Goal: Task Accomplishment & Management: Use online tool/utility

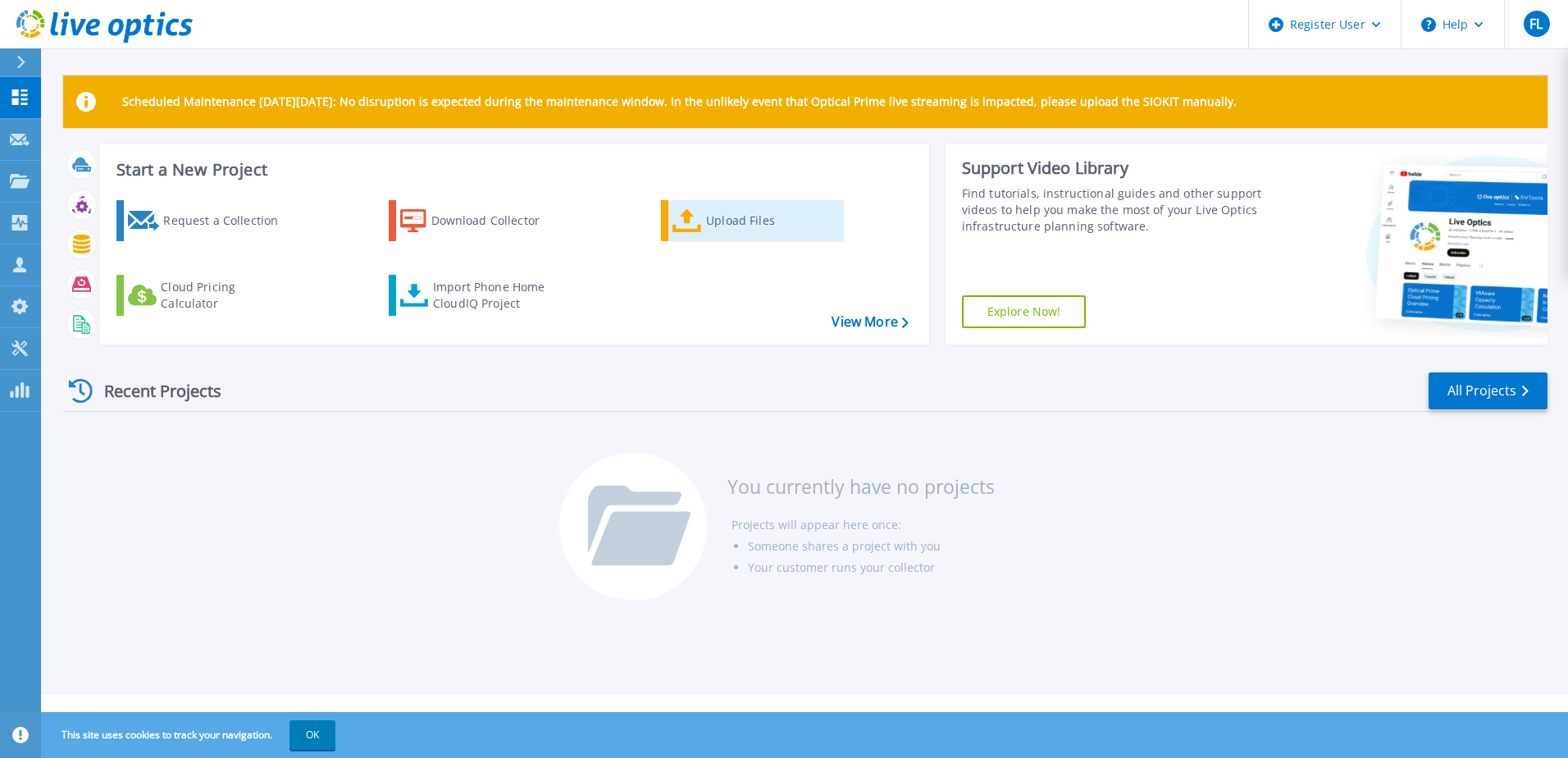
click at [724, 226] on div "Upload Files" at bounding box center [772, 221] width 131 height 32
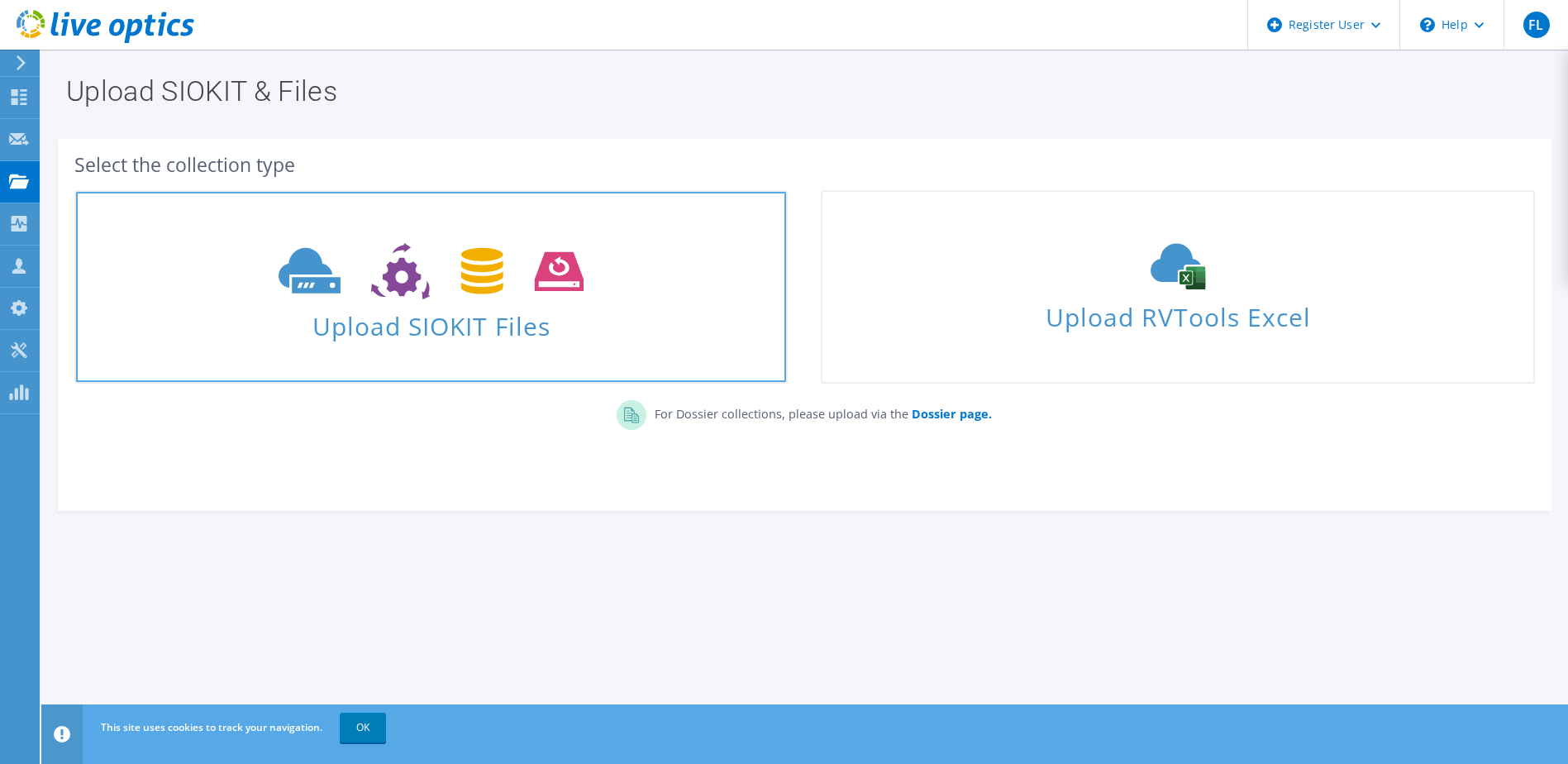
click at [404, 297] on icon at bounding box center [430, 272] width 305 height 57
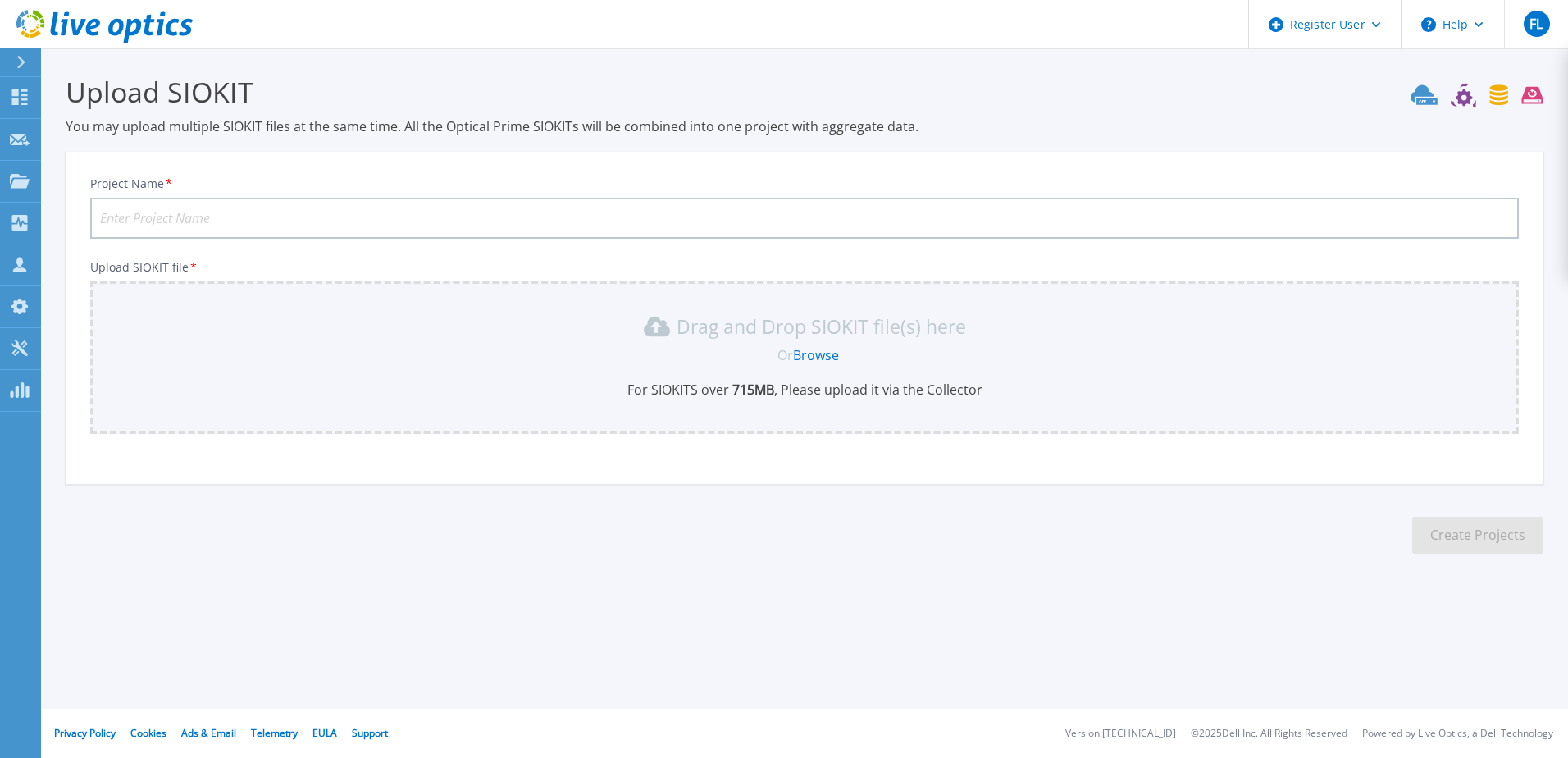
click at [449, 221] on input "Project Name *" at bounding box center [805, 218] width 1429 height 41
click at [268, 205] on input "Project Name *" at bounding box center [805, 218] width 1429 height 41
paste input "215596939"
type input "SR215596939"
click at [815, 356] on link "Browse" at bounding box center [816, 355] width 46 height 18
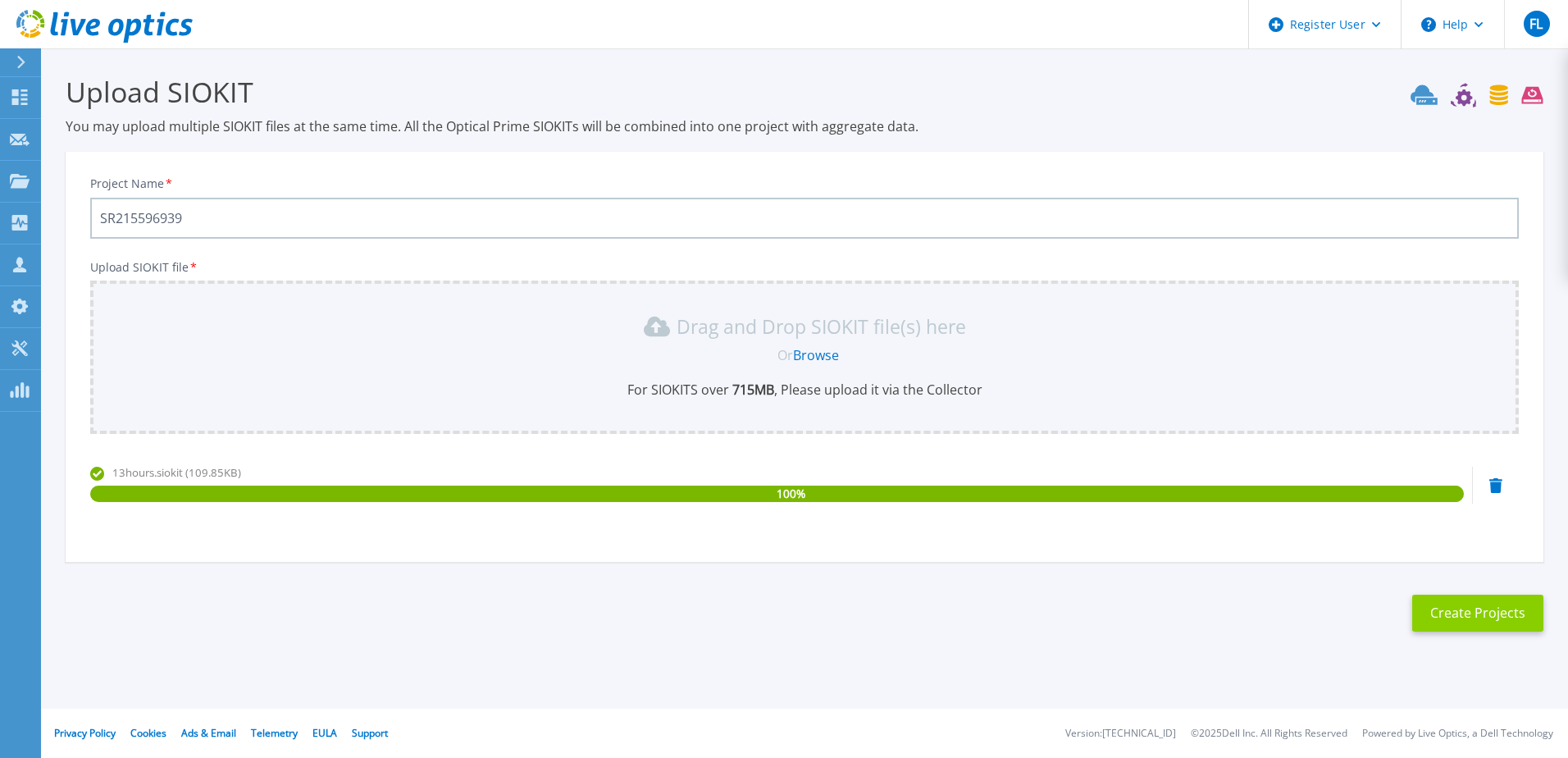
click at [1458, 596] on button "Create Projects" at bounding box center [1478, 612] width 131 height 37
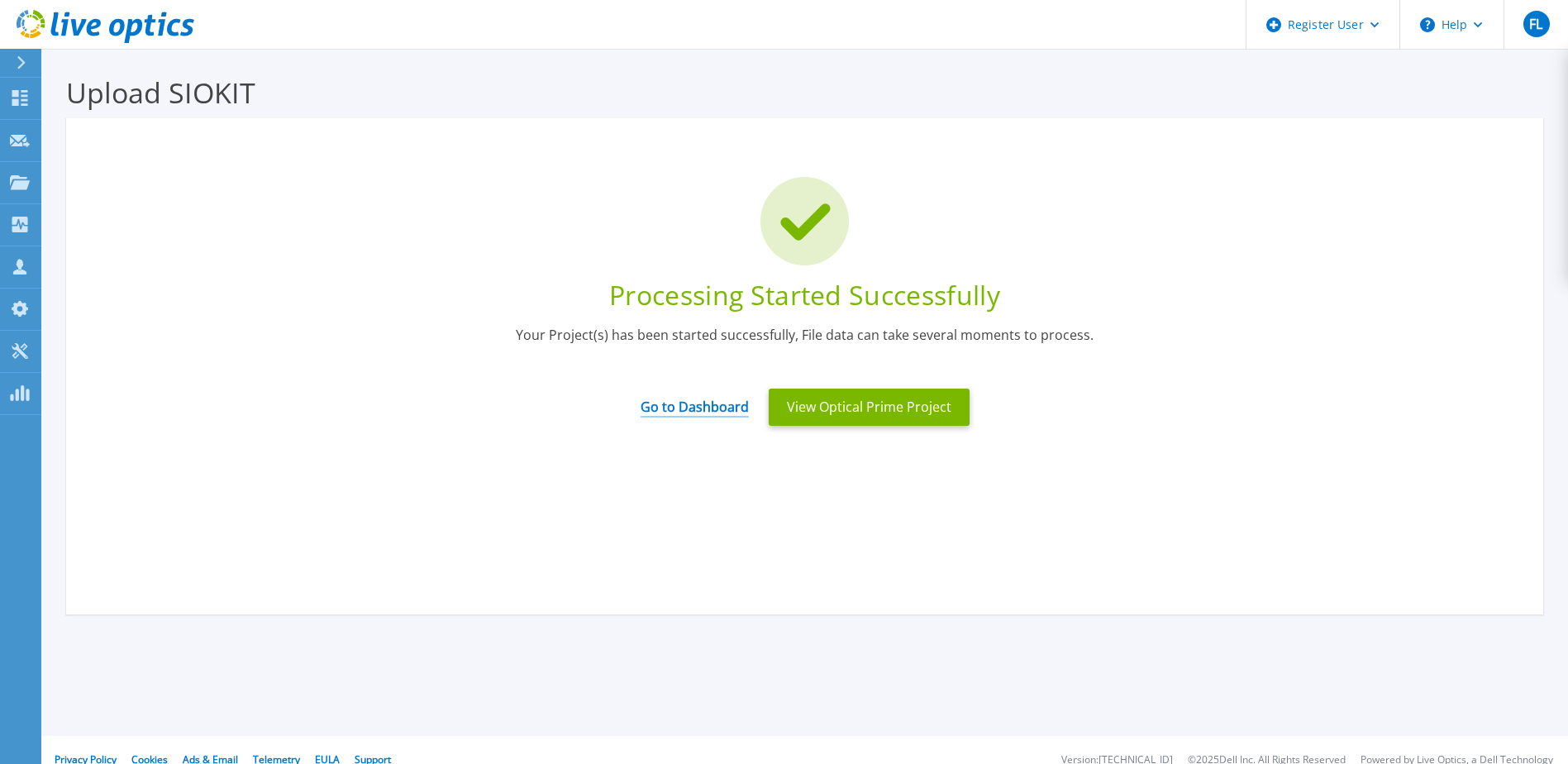
click at [689, 406] on link "Go to Dashboard" at bounding box center [695, 401] width 108 height 33
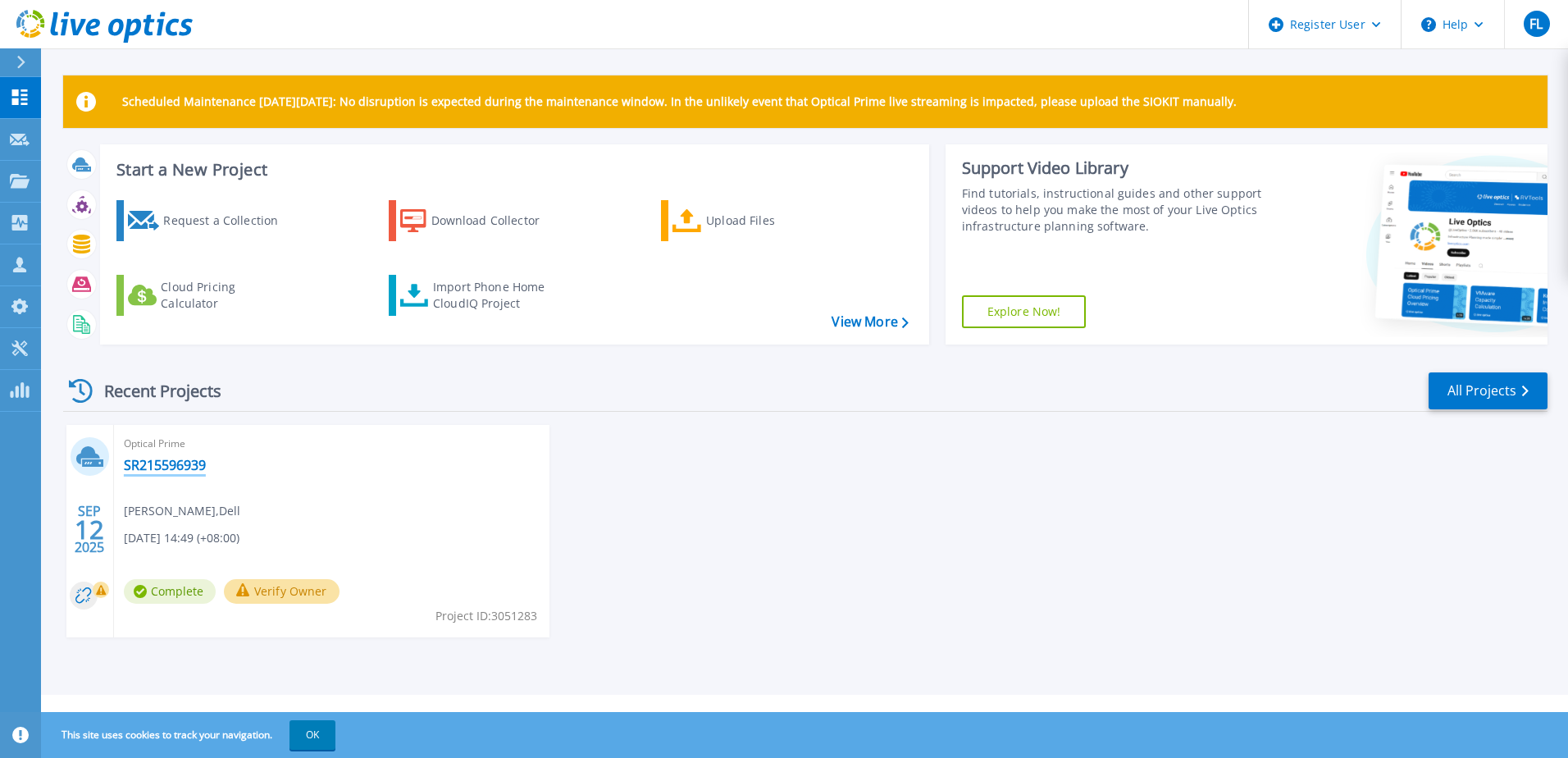
click at [151, 459] on link "SR215596939" at bounding box center [165, 465] width 82 height 16
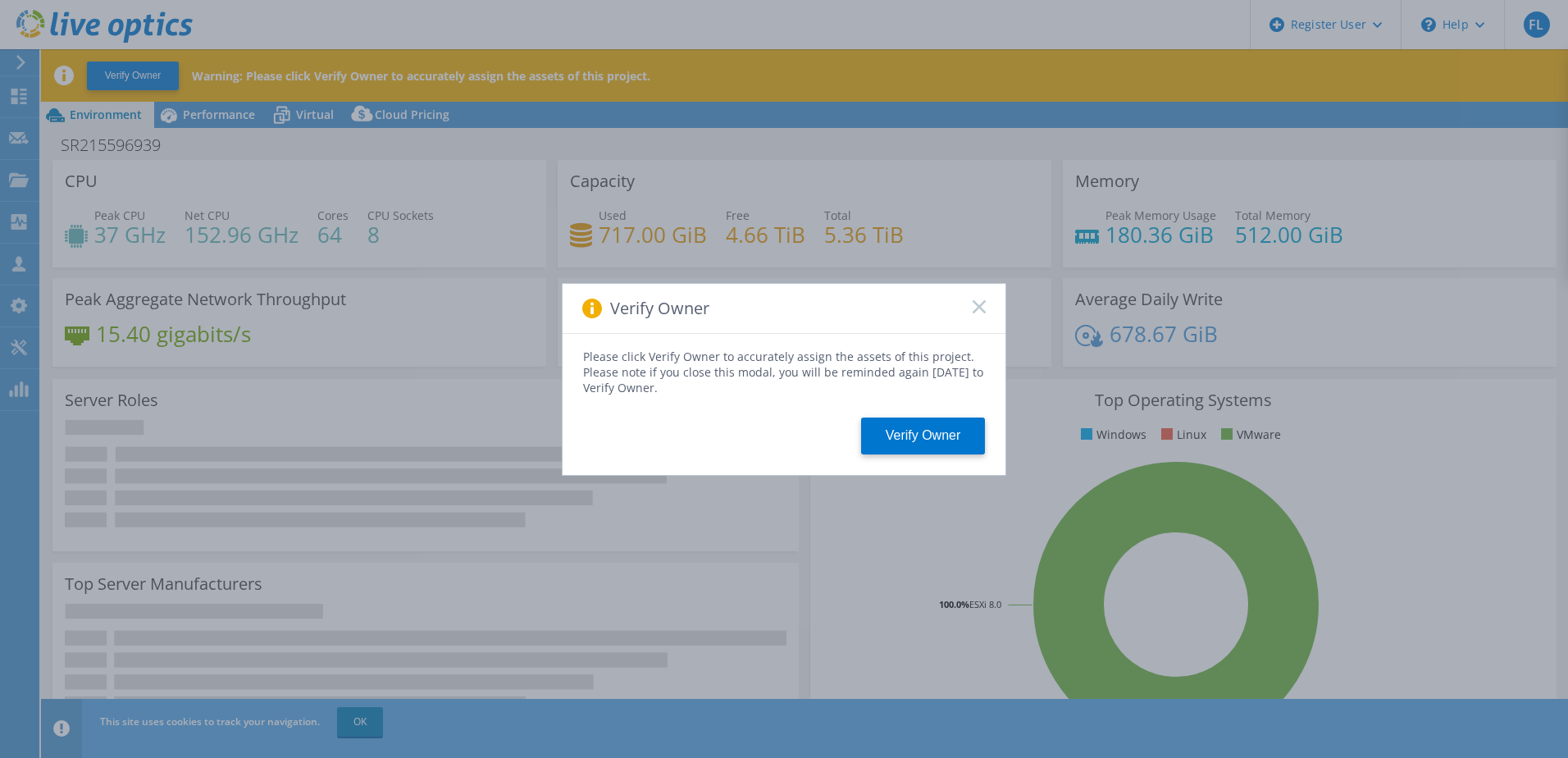
select select "USD"
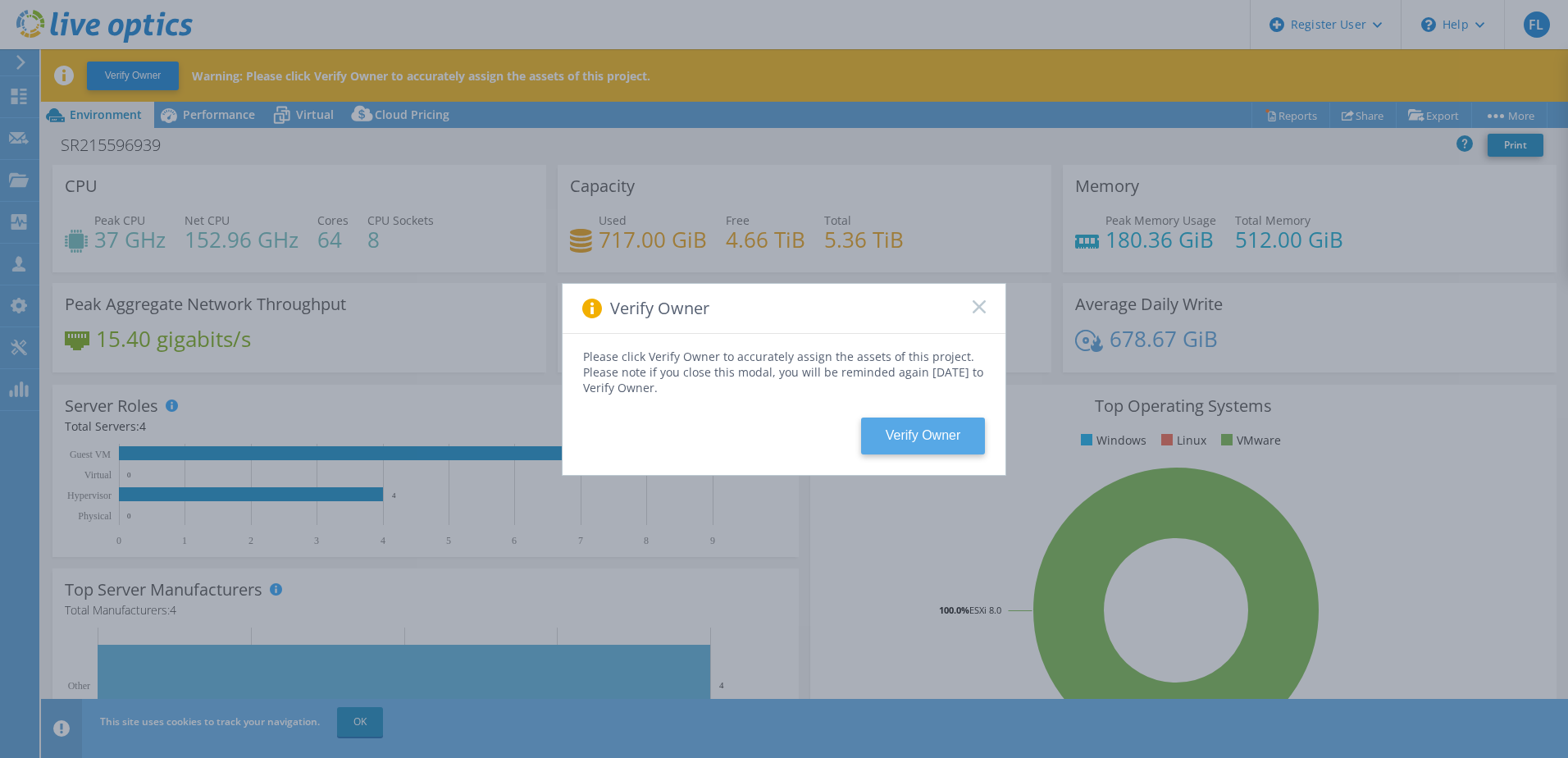
click at [920, 433] on button "Verify Owner" at bounding box center [923, 436] width 124 height 37
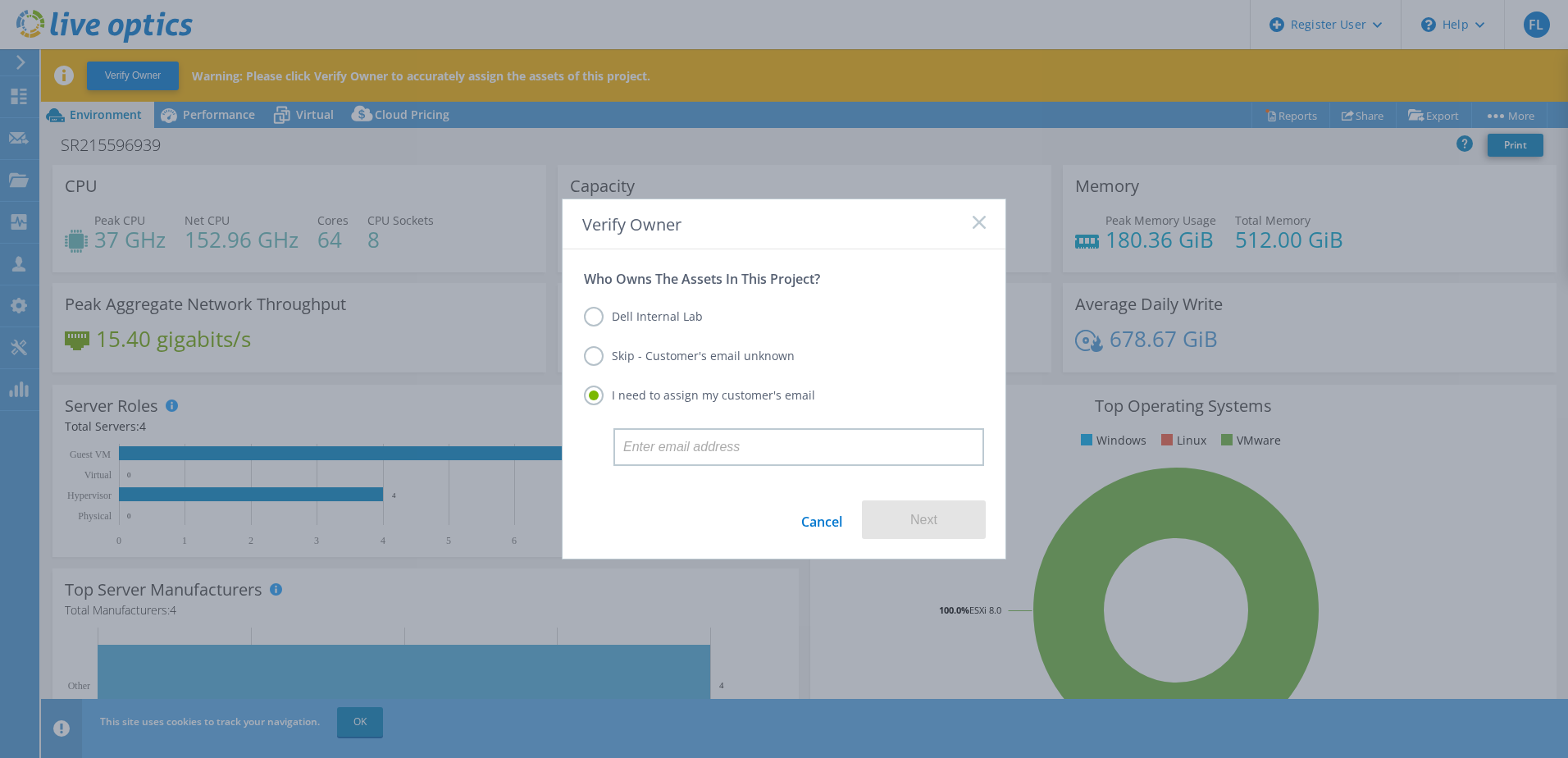
click at [590, 315] on label "Dell Internal Lab" at bounding box center [643, 316] width 119 height 20
click at [0, 0] on input "Dell Internal Lab" at bounding box center [0, 0] width 0 height 0
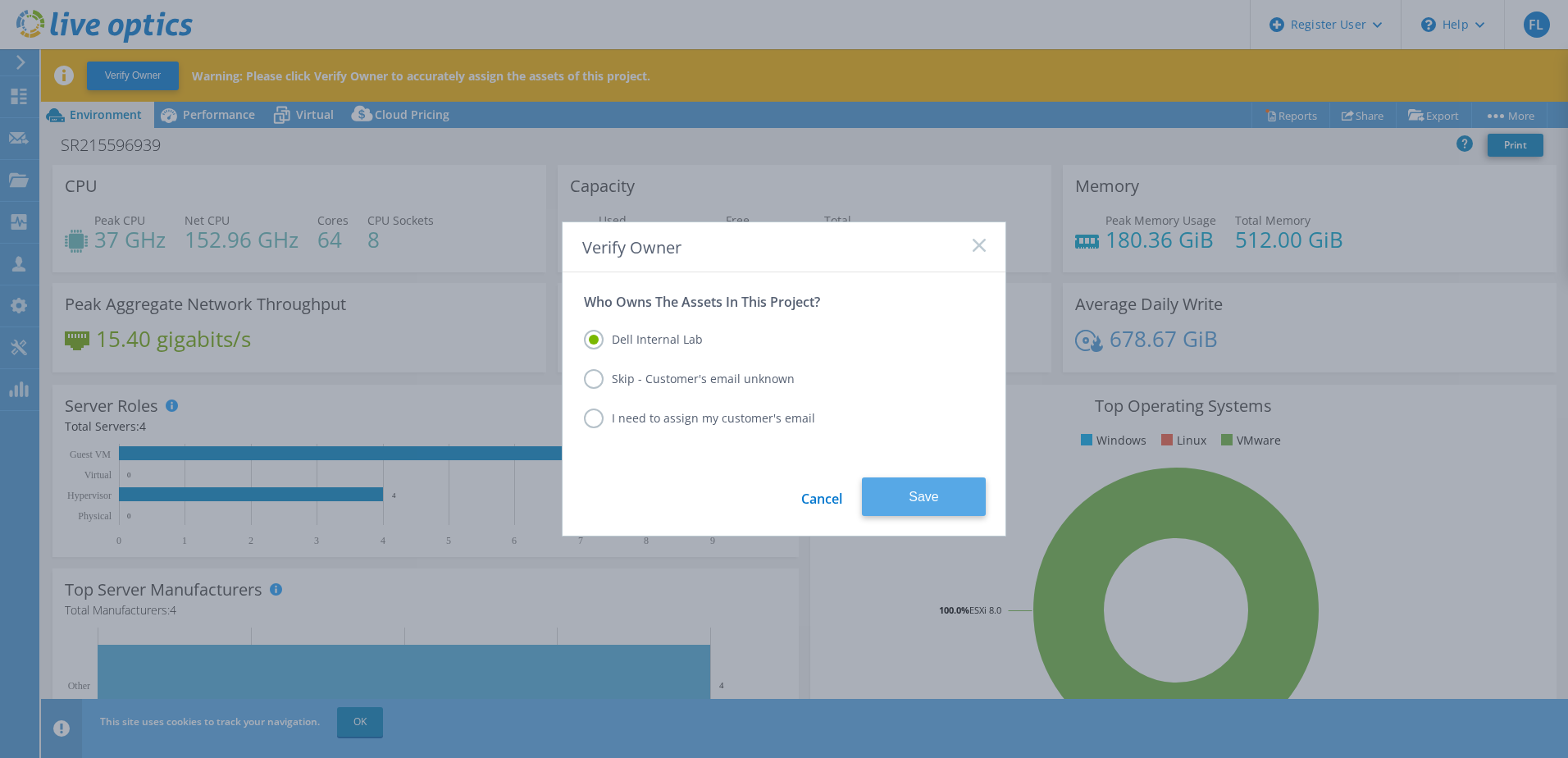
click at [906, 497] on button "Save" at bounding box center [923, 496] width 124 height 38
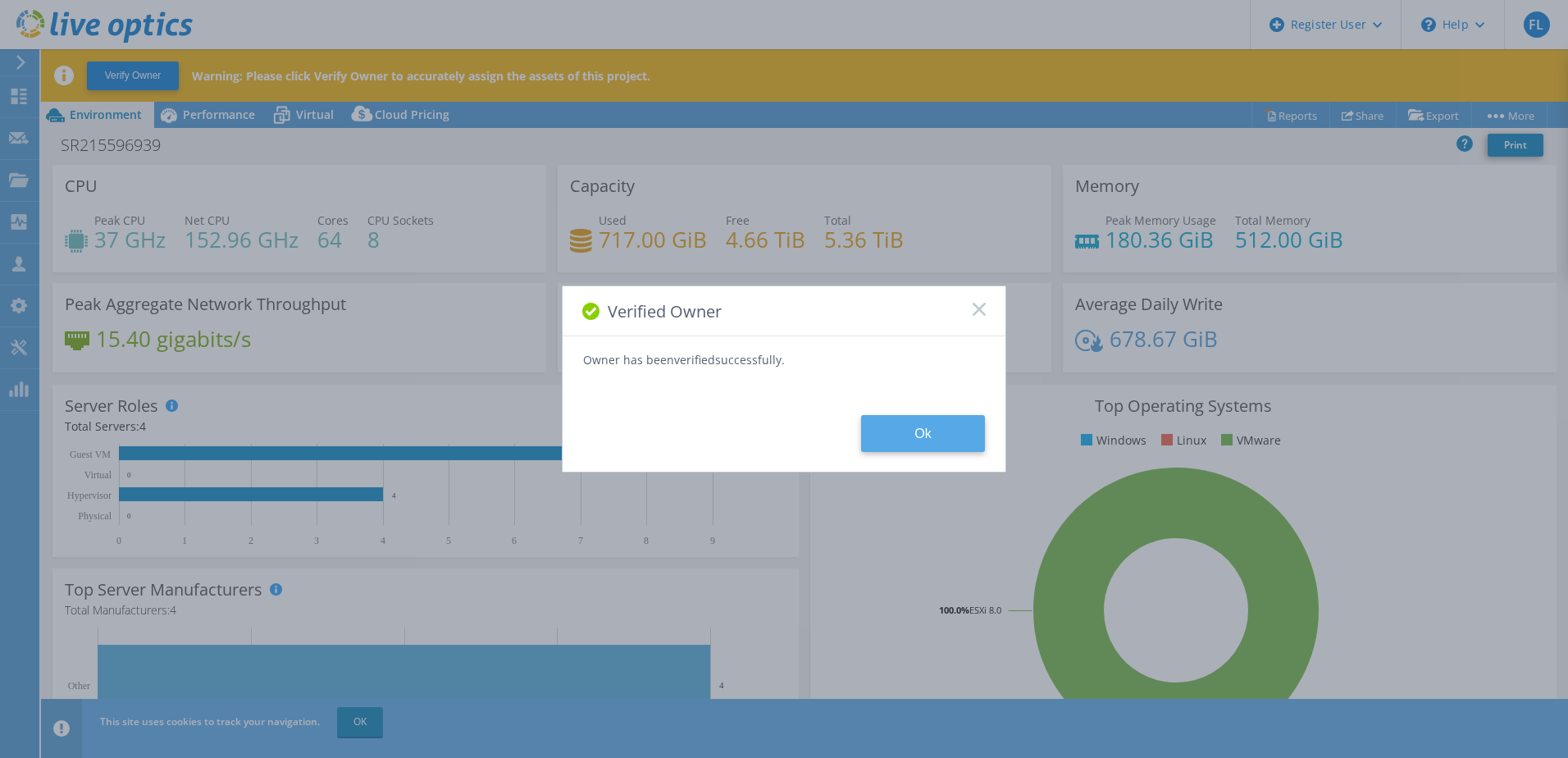
click at [917, 431] on button "Ok" at bounding box center [923, 433] width 124 height 37
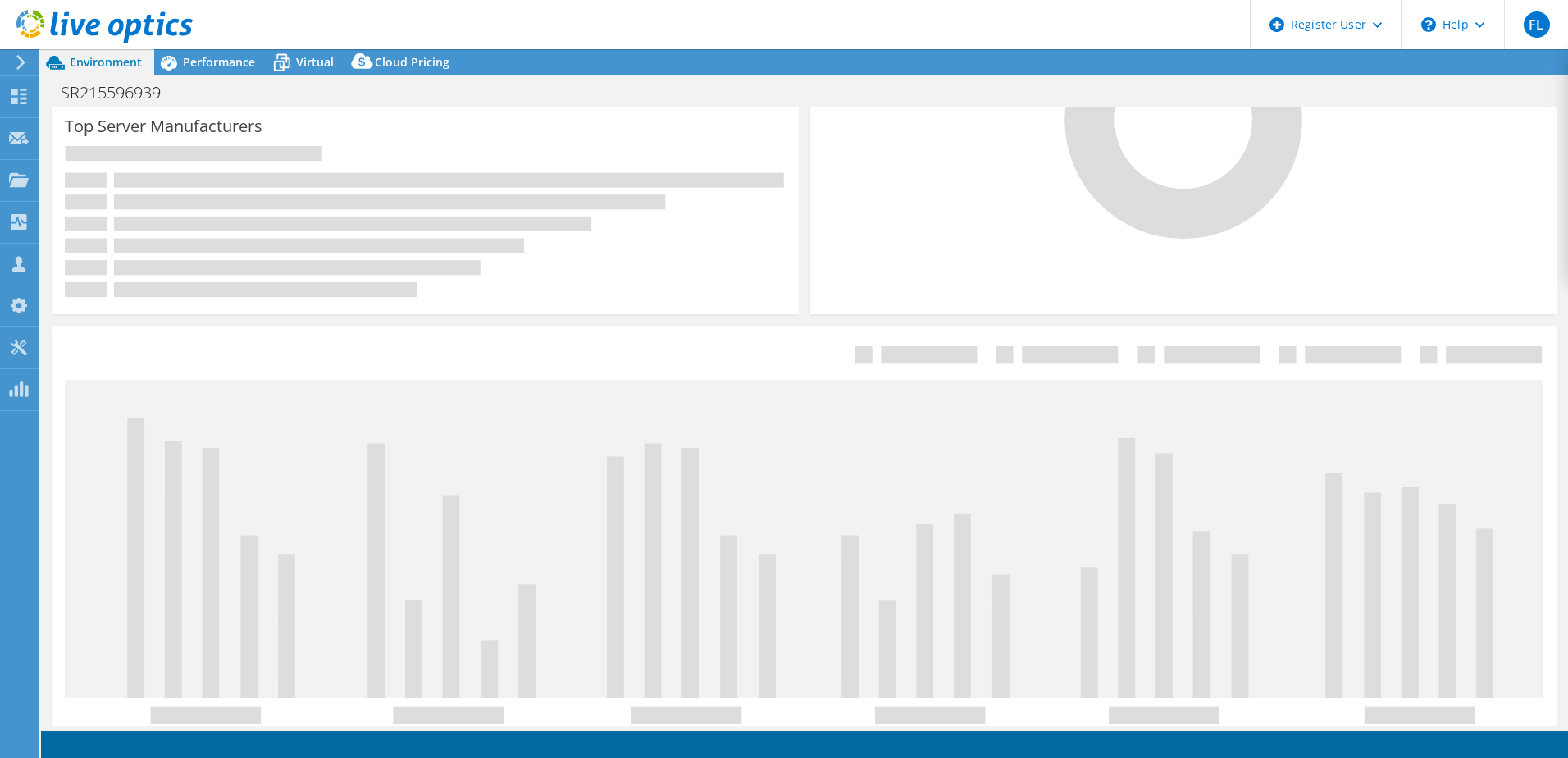
select select "USD"
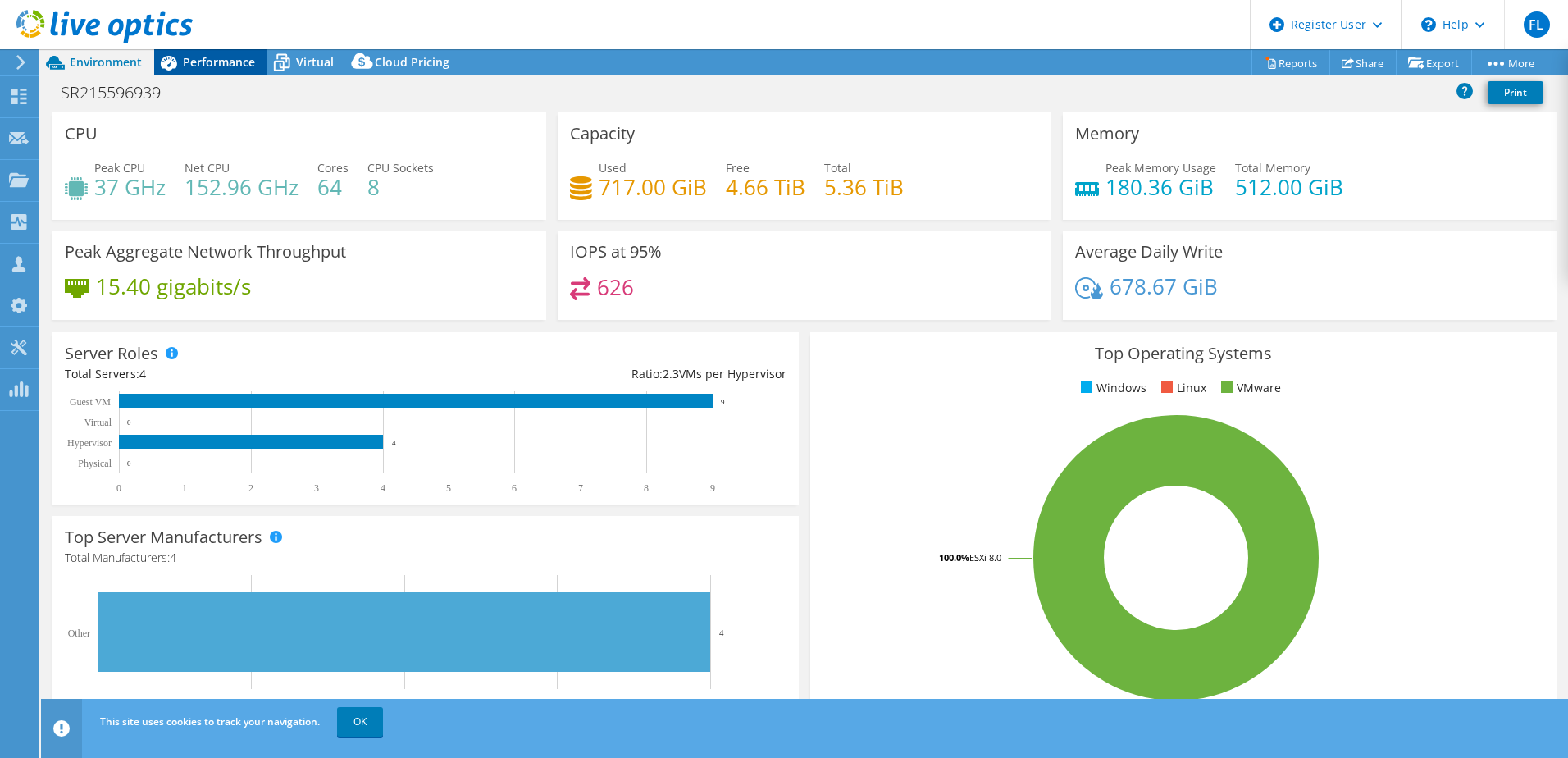
click at [202, 59] on span "Performance" at bounding box center [219, 61] width 72 height 15
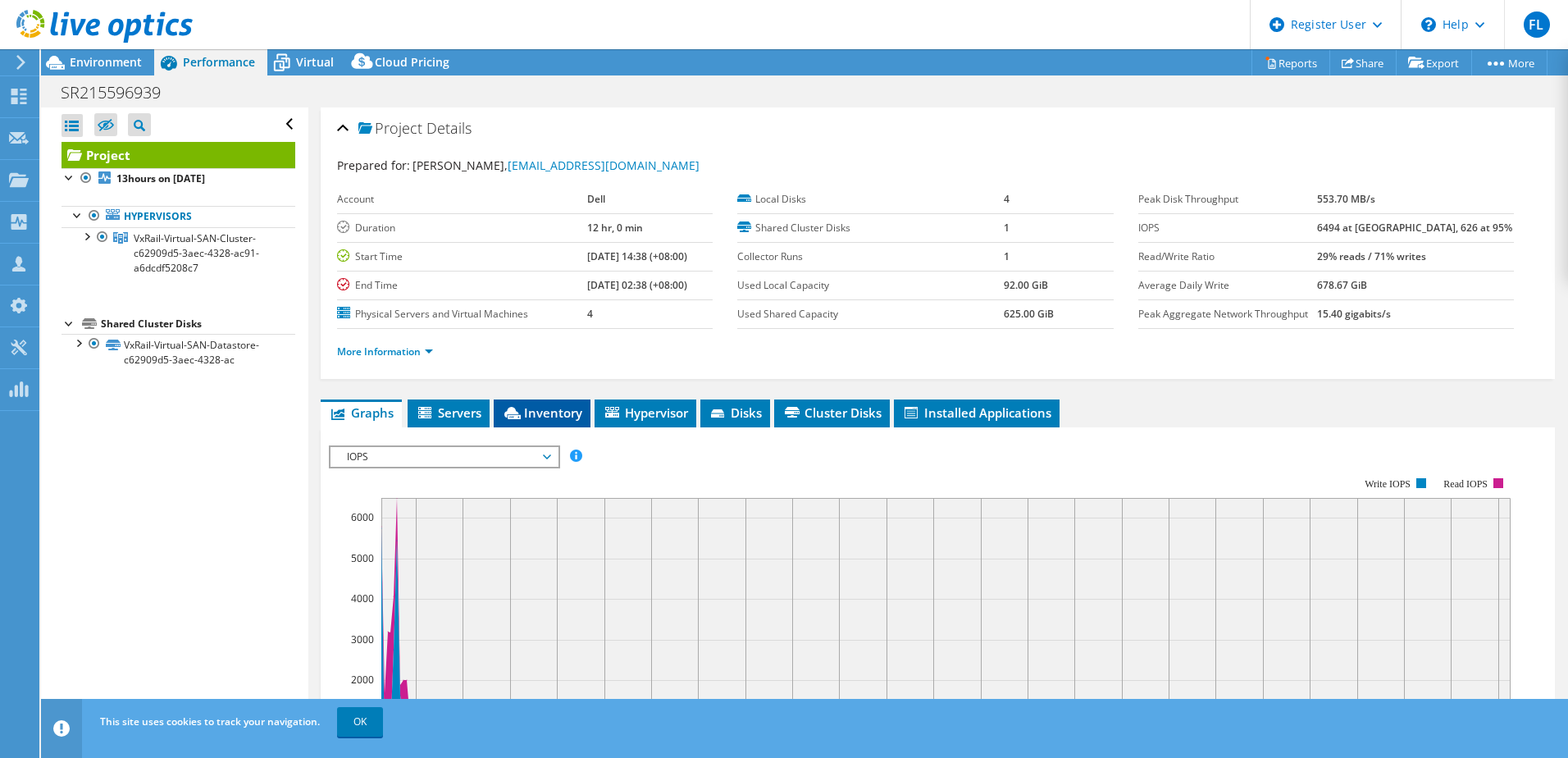
click at [557, 416] on span "Inventory" at bounding box center [542, 412] width 80 height 16
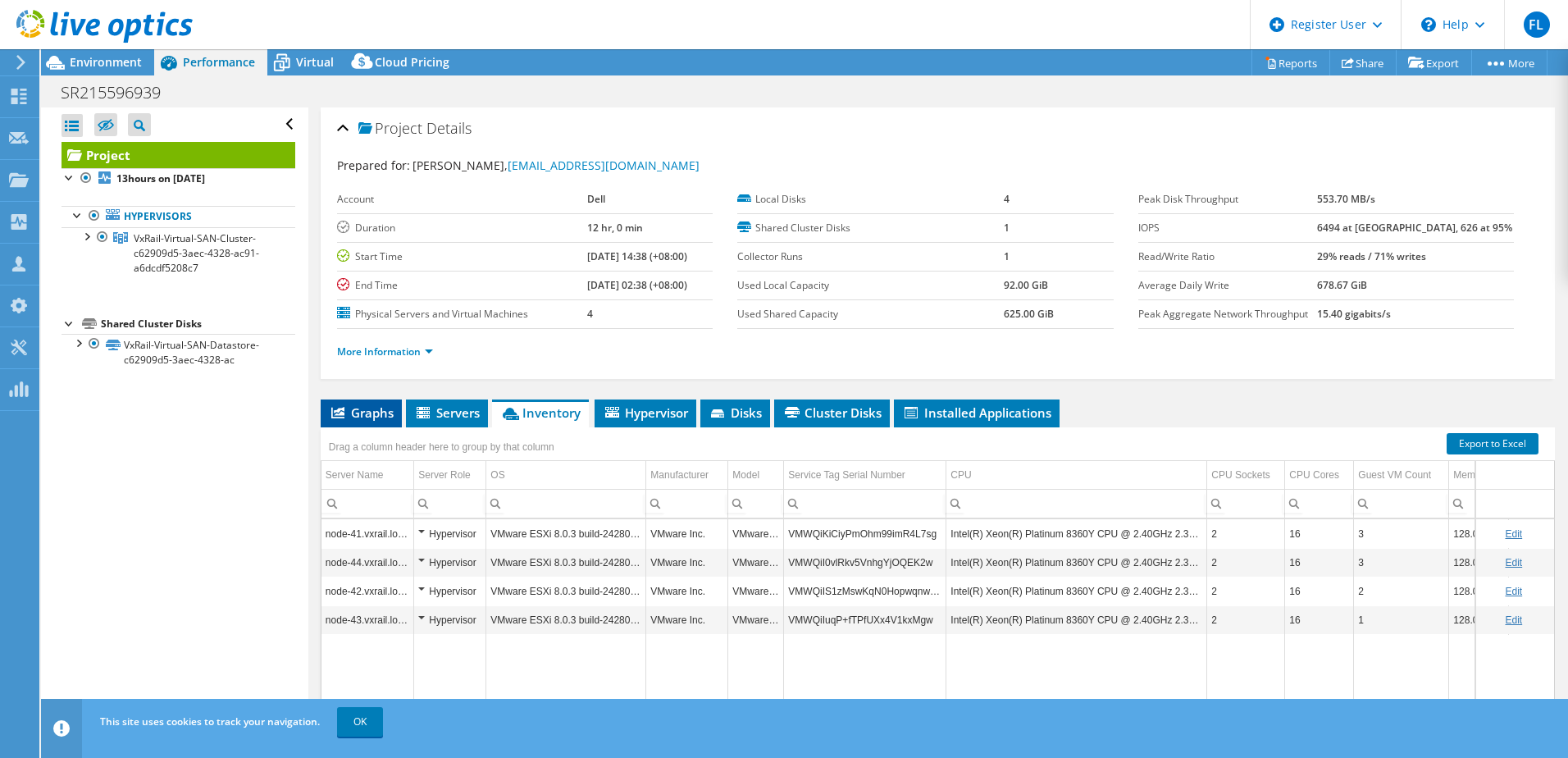
click at [367, 410] on span "Graphs" at bounding box center [362, 412] width 65 height 16
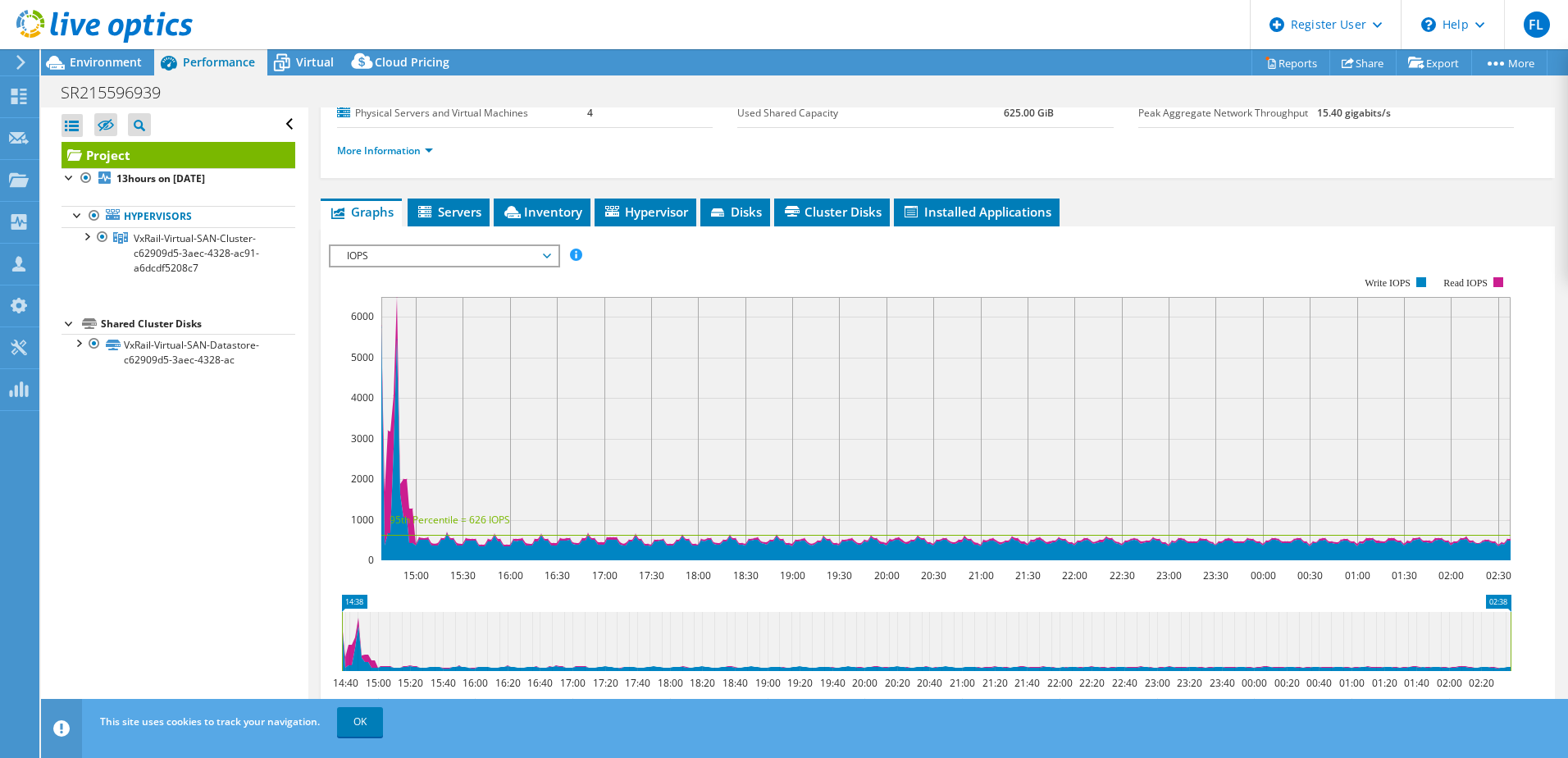
scroll to position [164, 0]
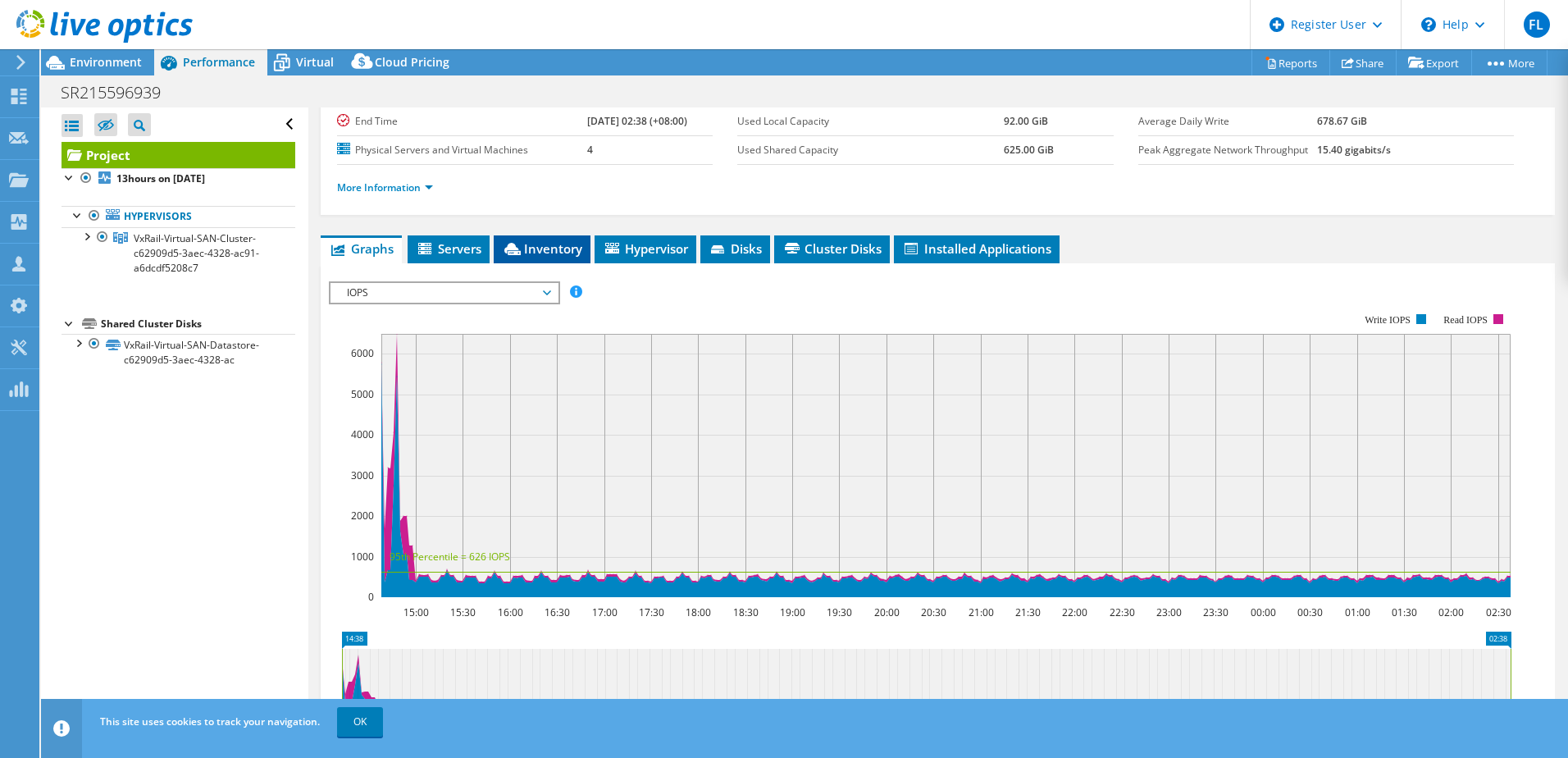
click at [543, 248] on span "Inventory" at bounding box center [542, 248] width 80 height 16
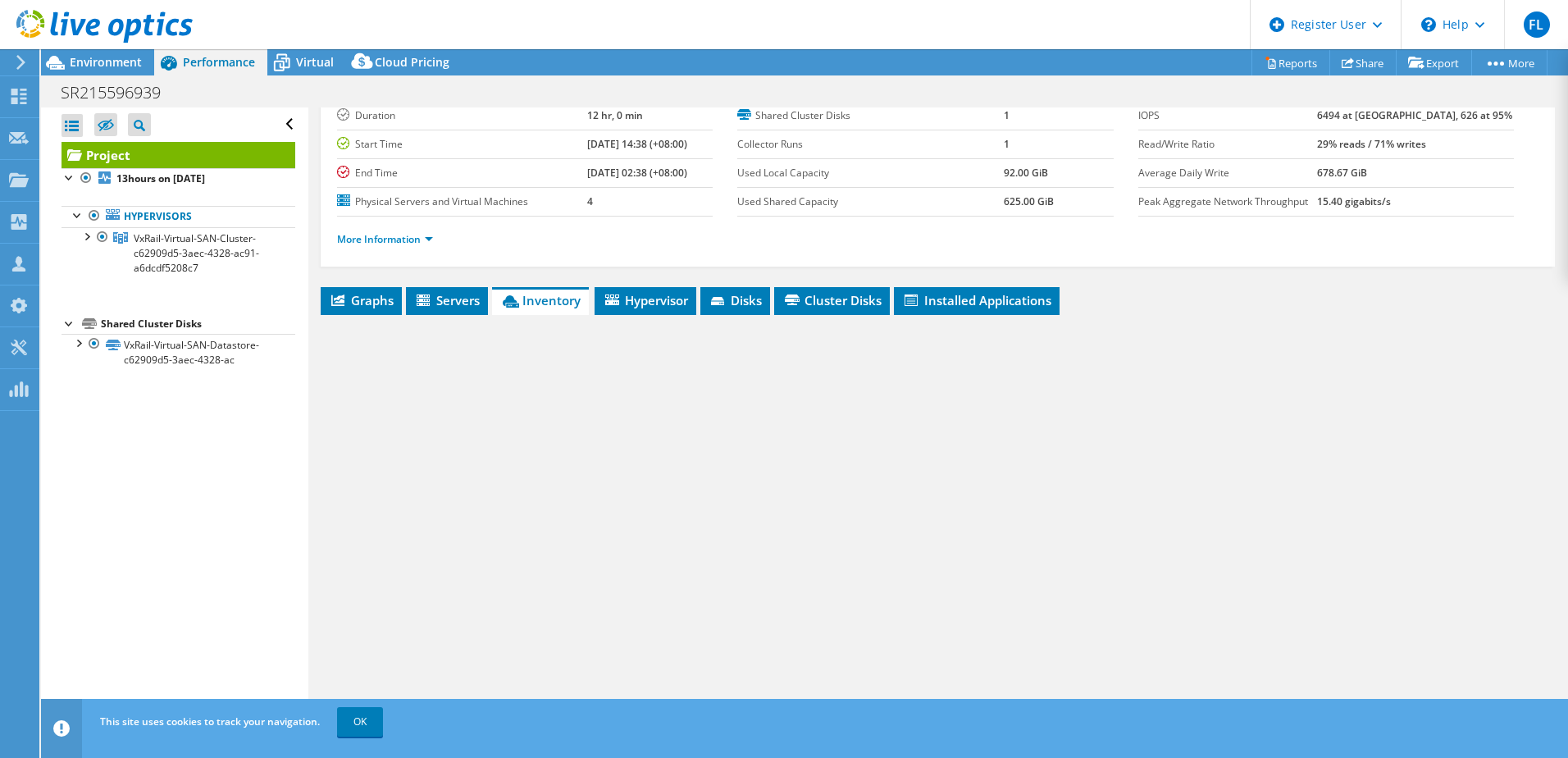
scroll to position [113, 0]
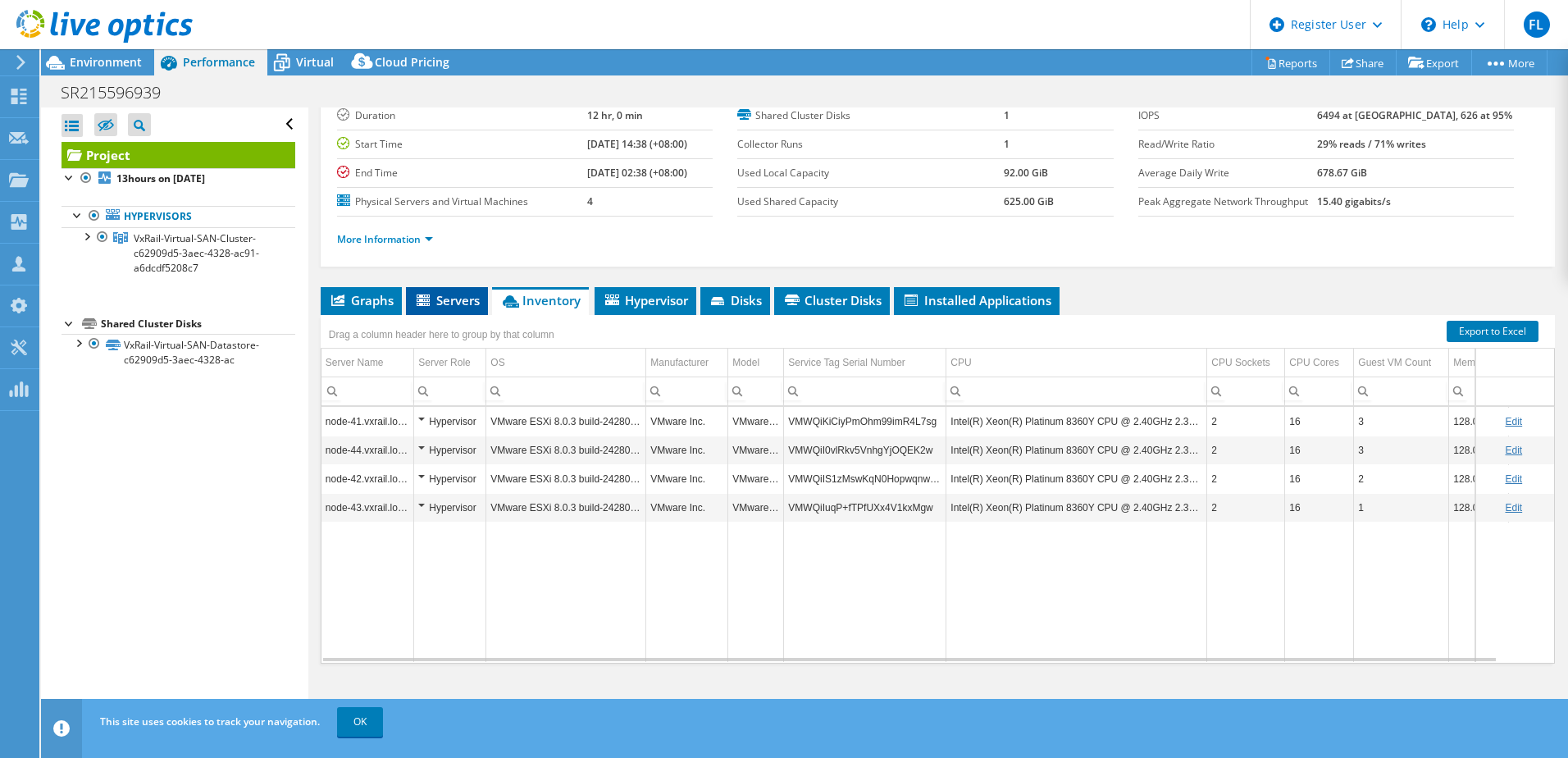
click at [437, 303] on span "Servers" at bounding box center [447, 299] width 66 height 16
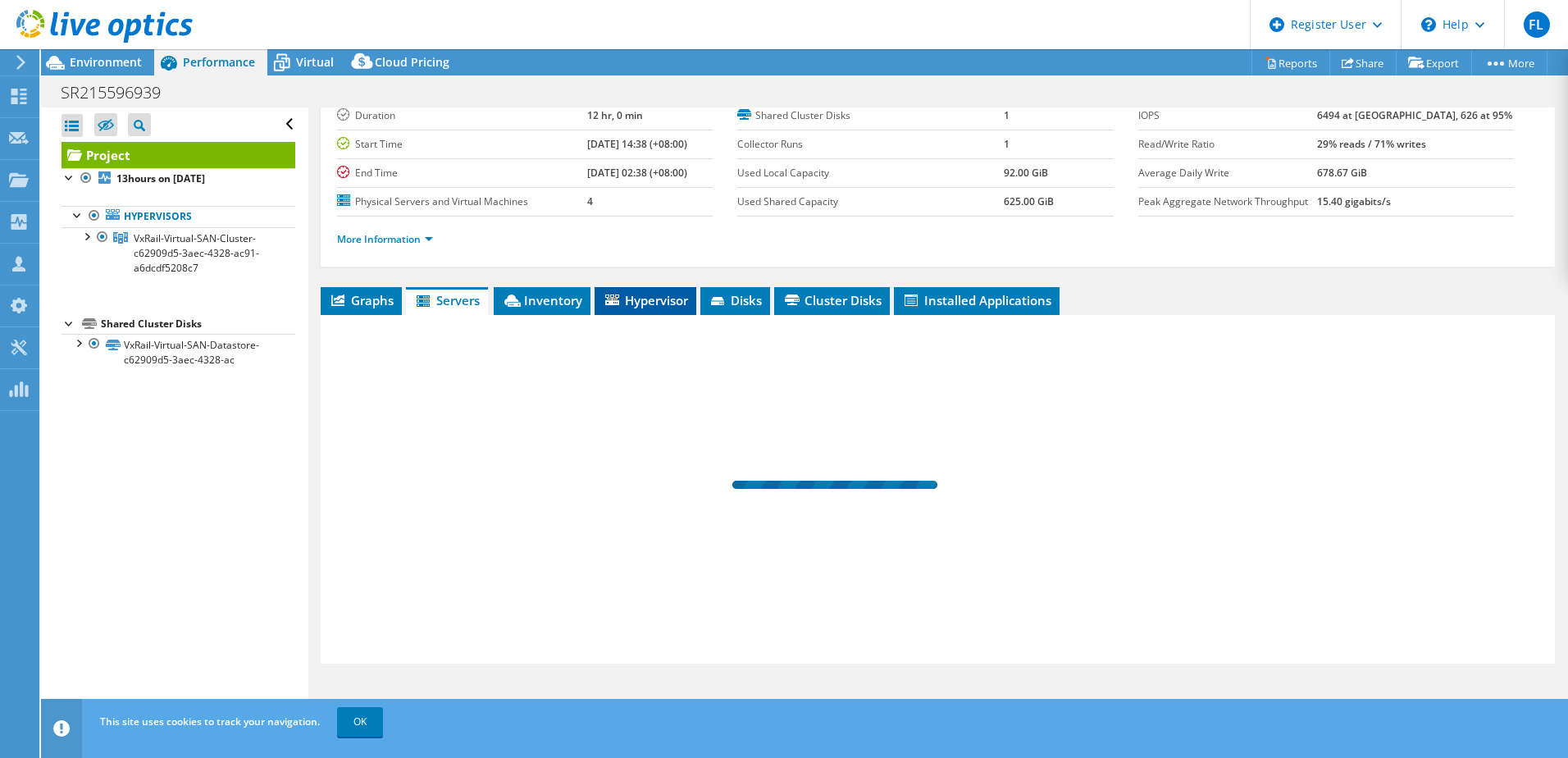
click at [629, 309] on li "Hypervisor" at bounding box center [645, 301] width 101 height 28
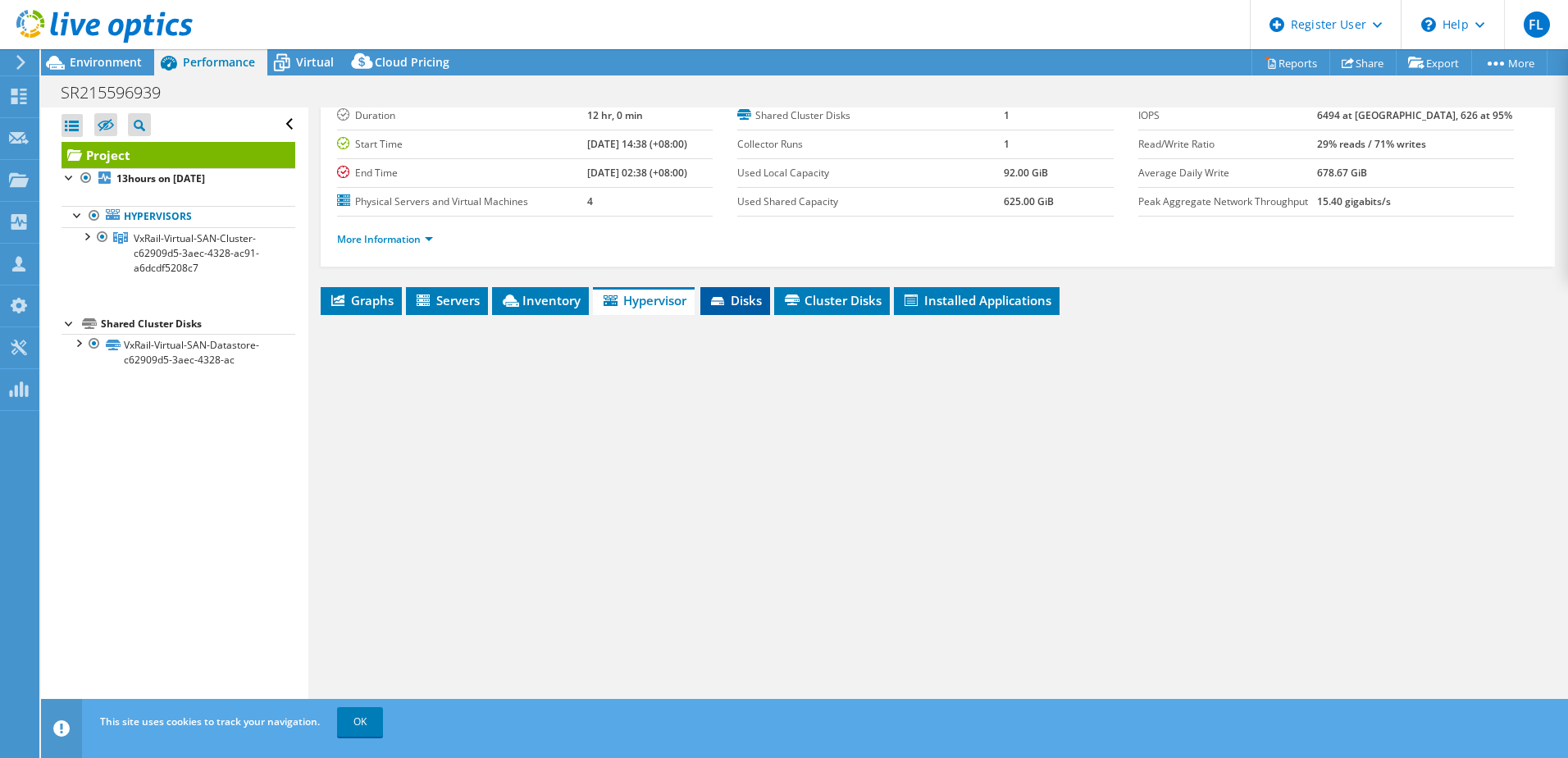
click at [730, 305] on span "Disks" at bounding box center [735, 299] width 54 height 16
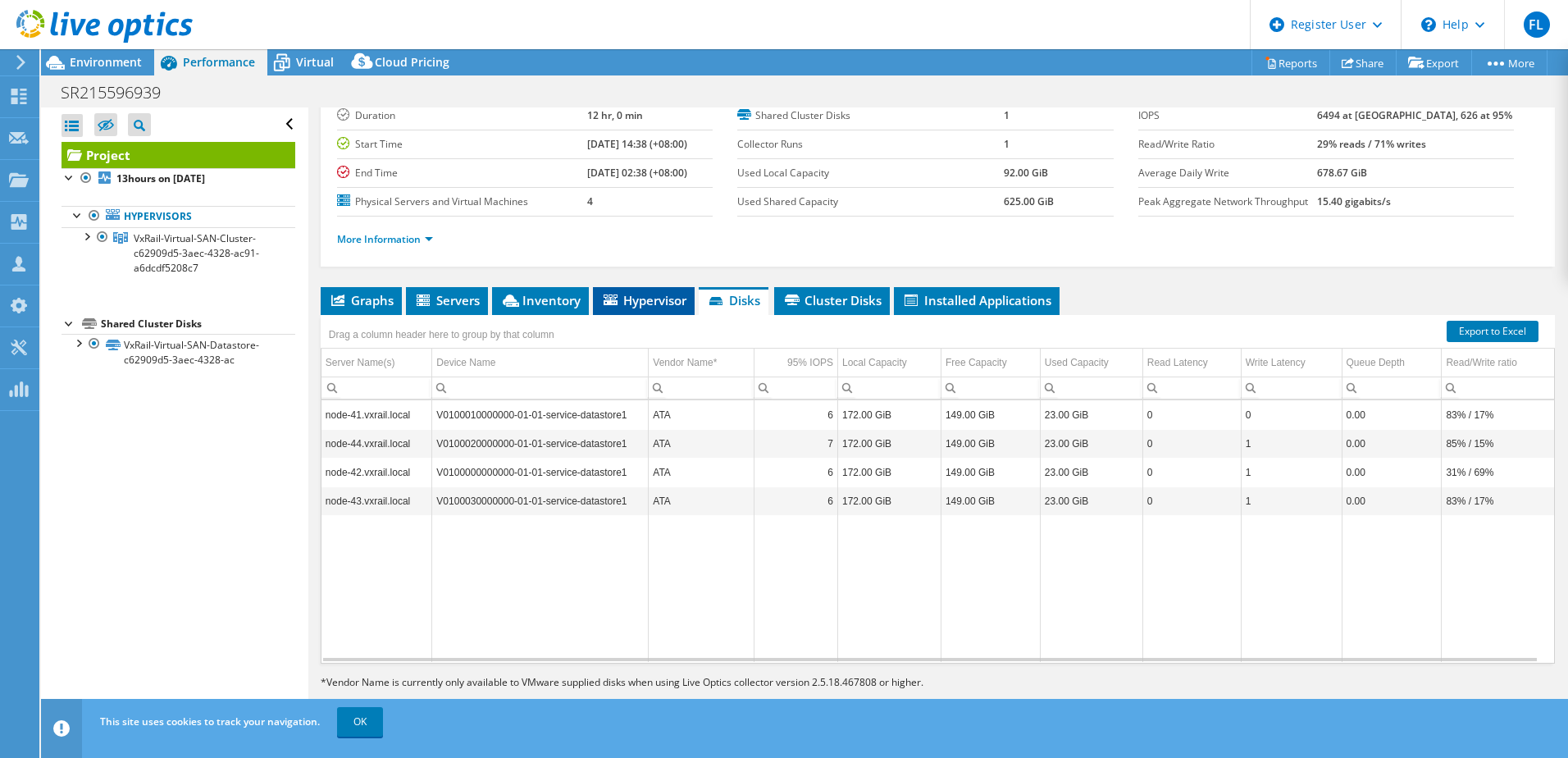
click at [664, 305] on span "Hypervisor" at bounding box center [644, 299] width 85 height 16
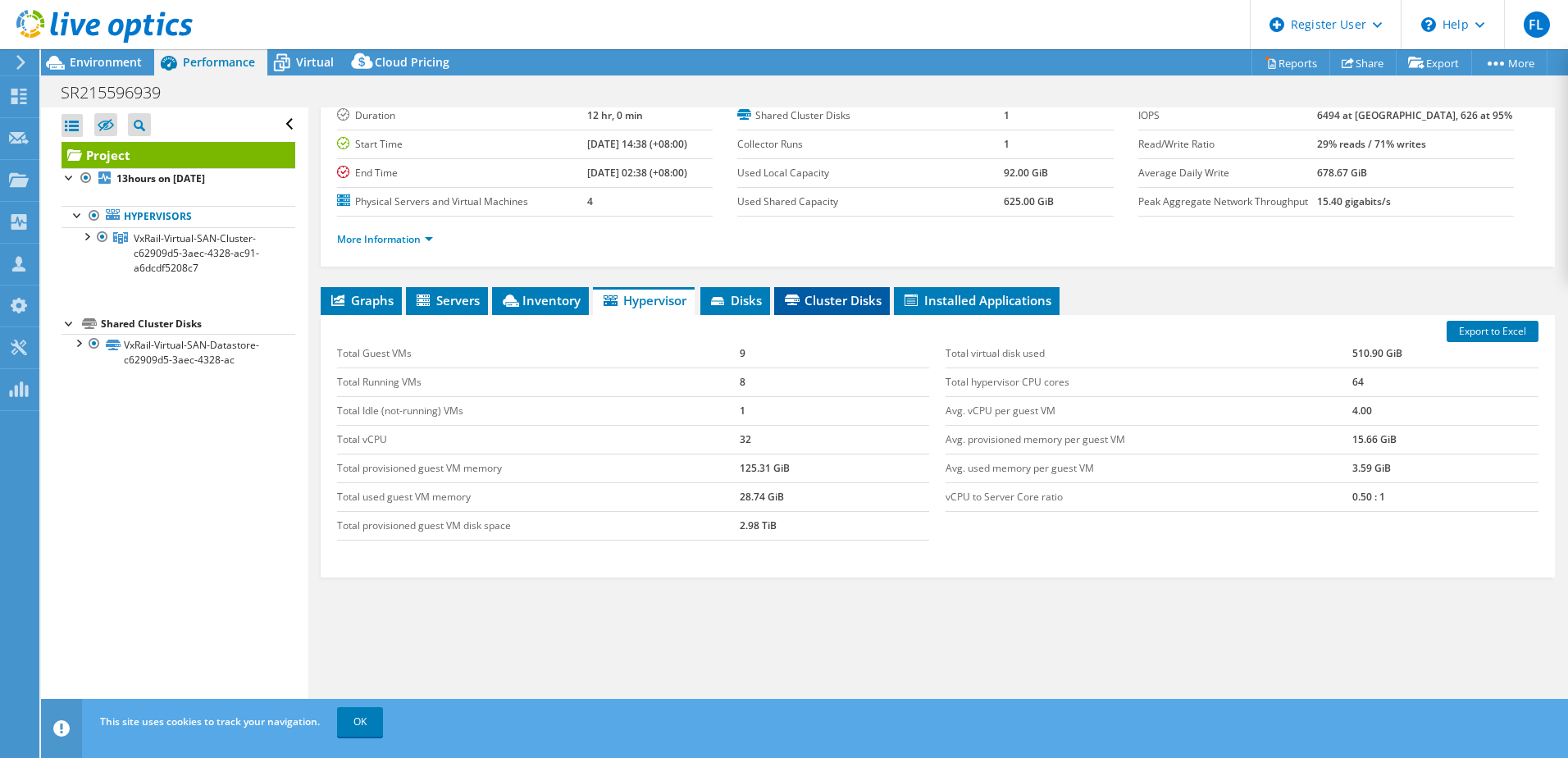
click at [863, 307] on span "Cluster Disks" at bounding box center [832, 299] width 99 height 16
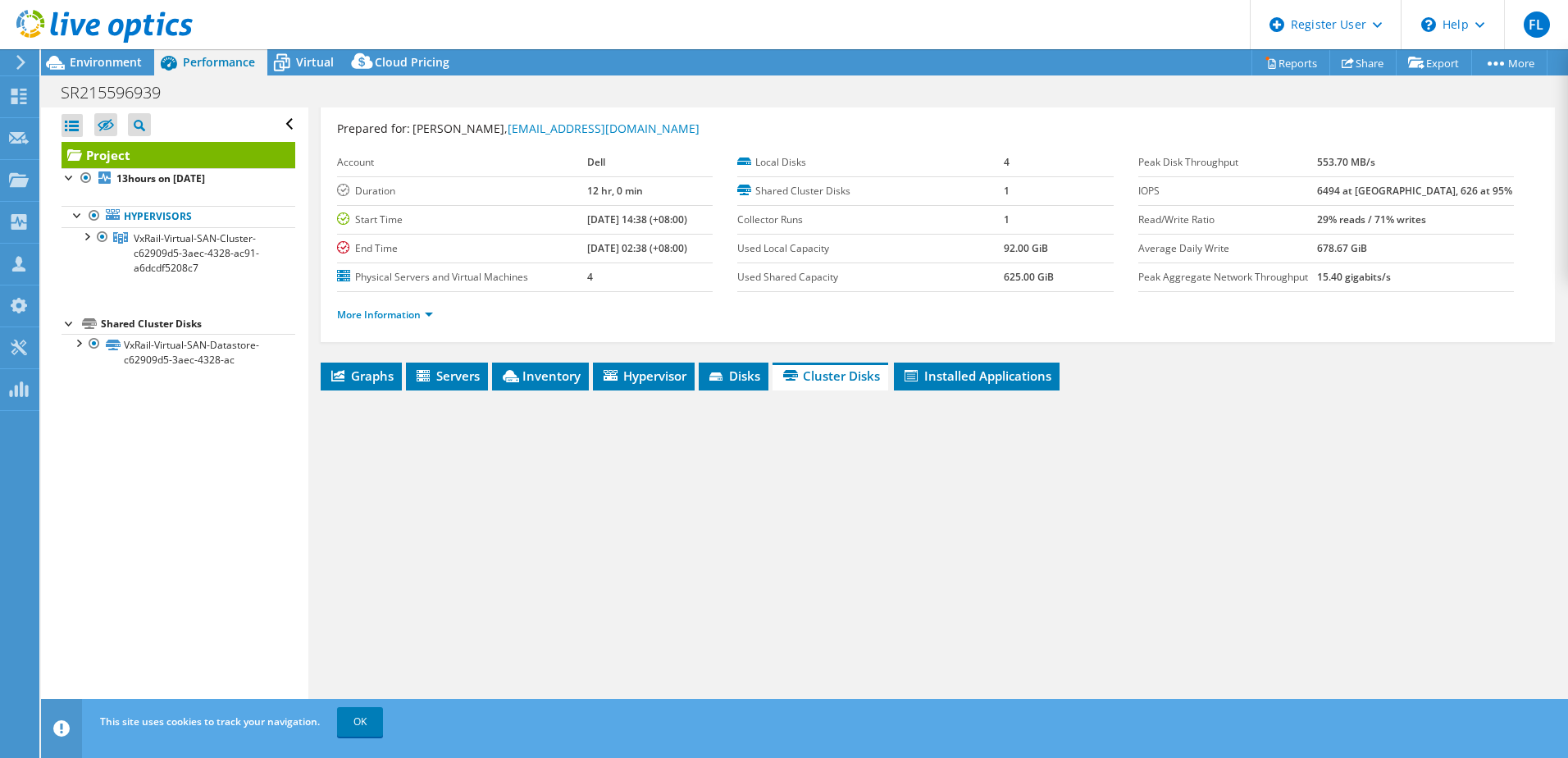
scroll to position [0, 0]
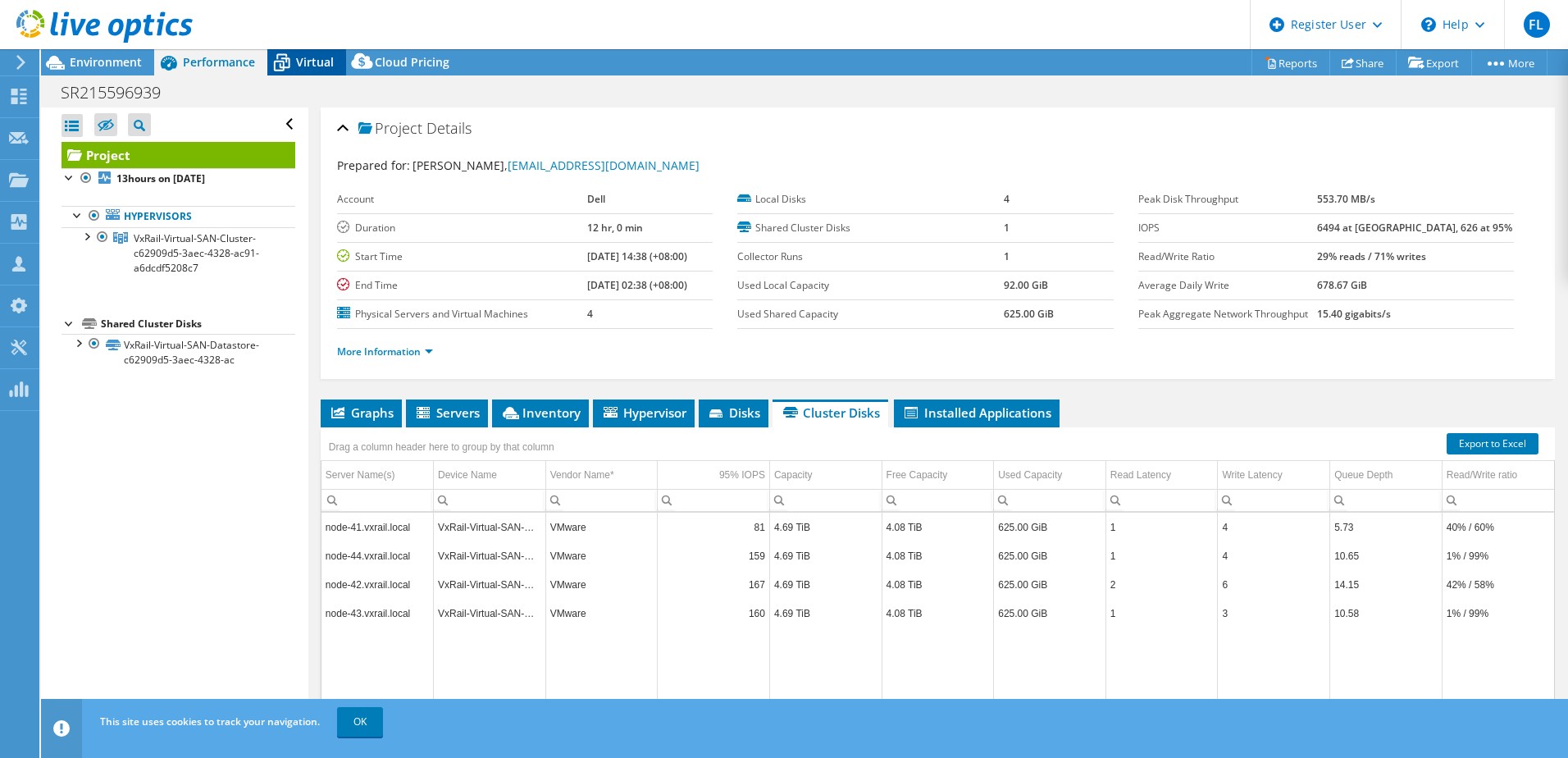
click at [316, 65] on span "Virtual" at bounding box center [315, 61] width 38 height 15
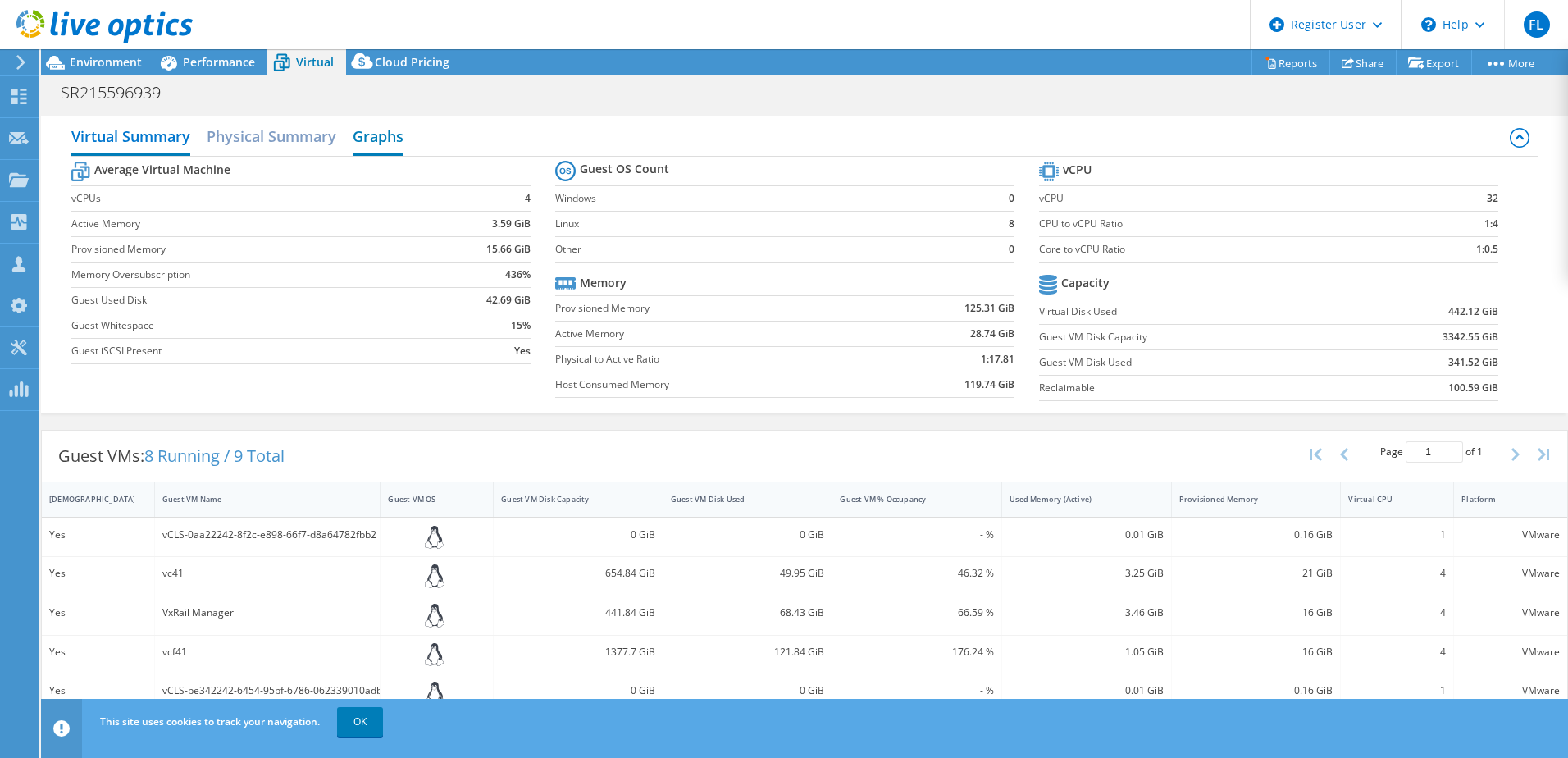
click at [385, 140] on h2 "Graphs" at bounding box center [379, 137] width 51 height 36
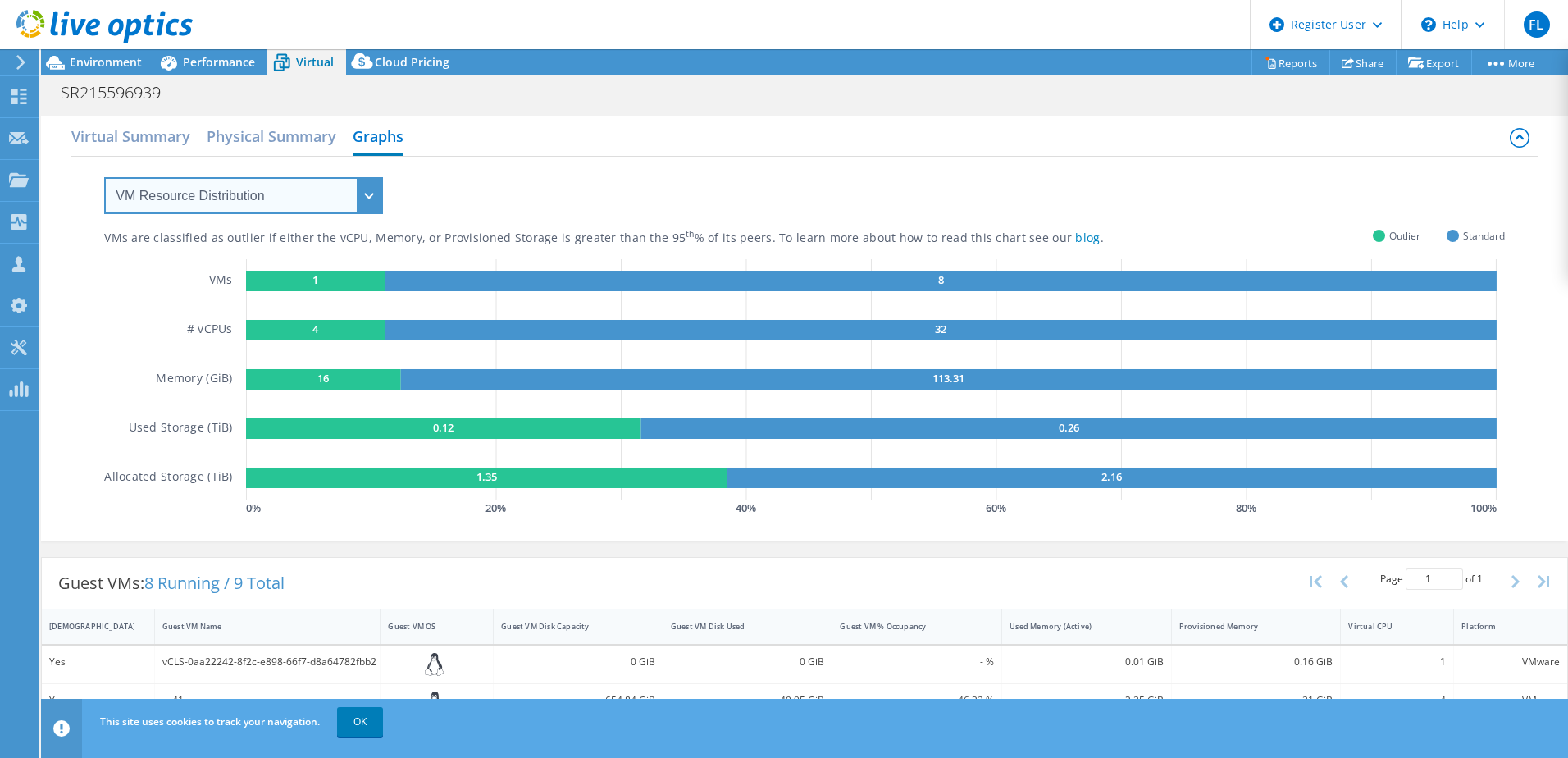
click at [359, 205] on select "VM Resource Distribution Provisioning Contrast Over Provisioning" at bounding box center [243, 195] width 279 height 37
click at [564, 205] on div "VMs are classified as outlier if either the vCPU, Memory, or Provisioned Storag…" at bounding box center [804, 338] width 1401 height 363
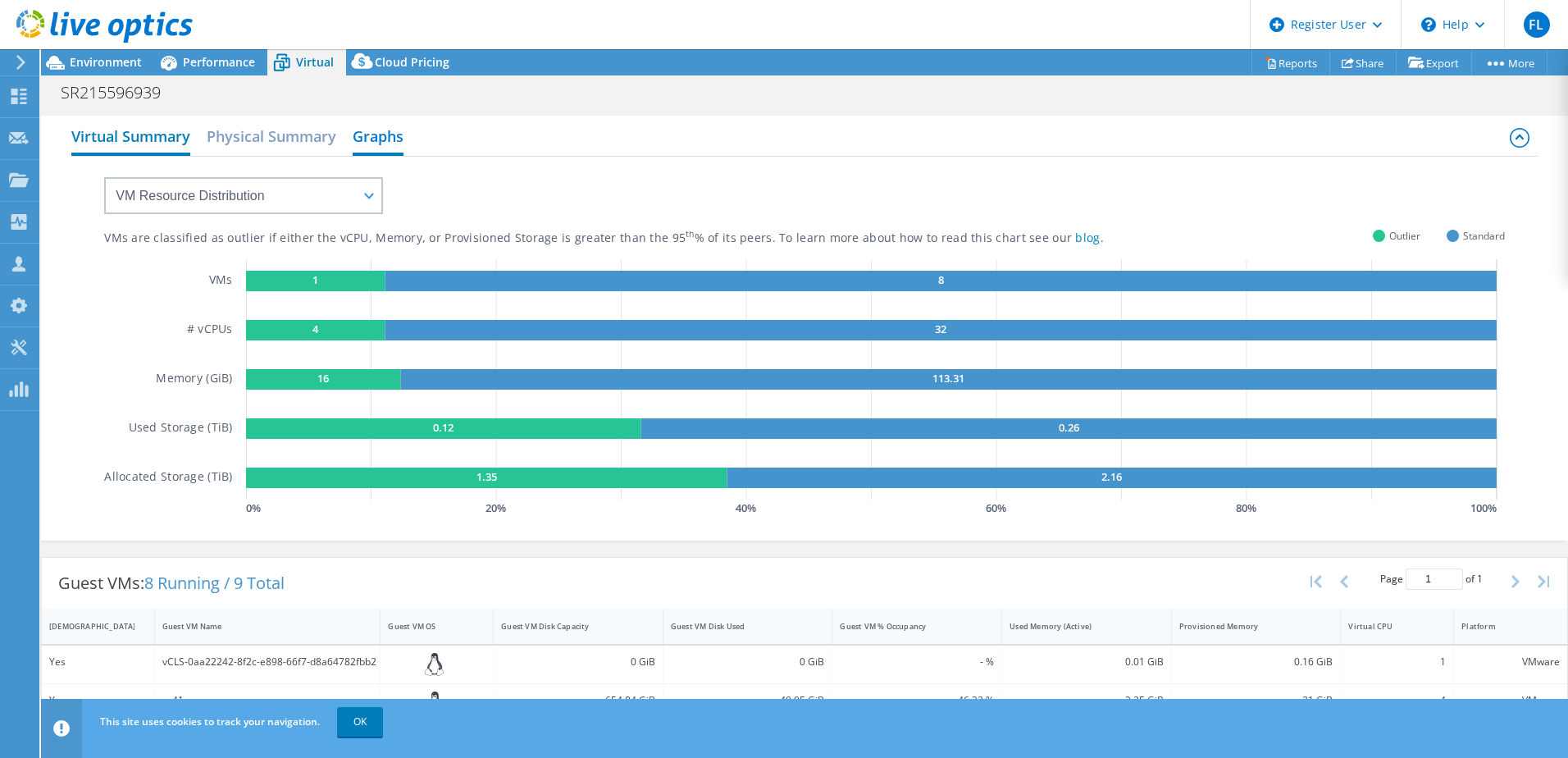
click at [160, 136] on h2 "Virtual Summary" at bounding box center [130, 137] width 119 height 36
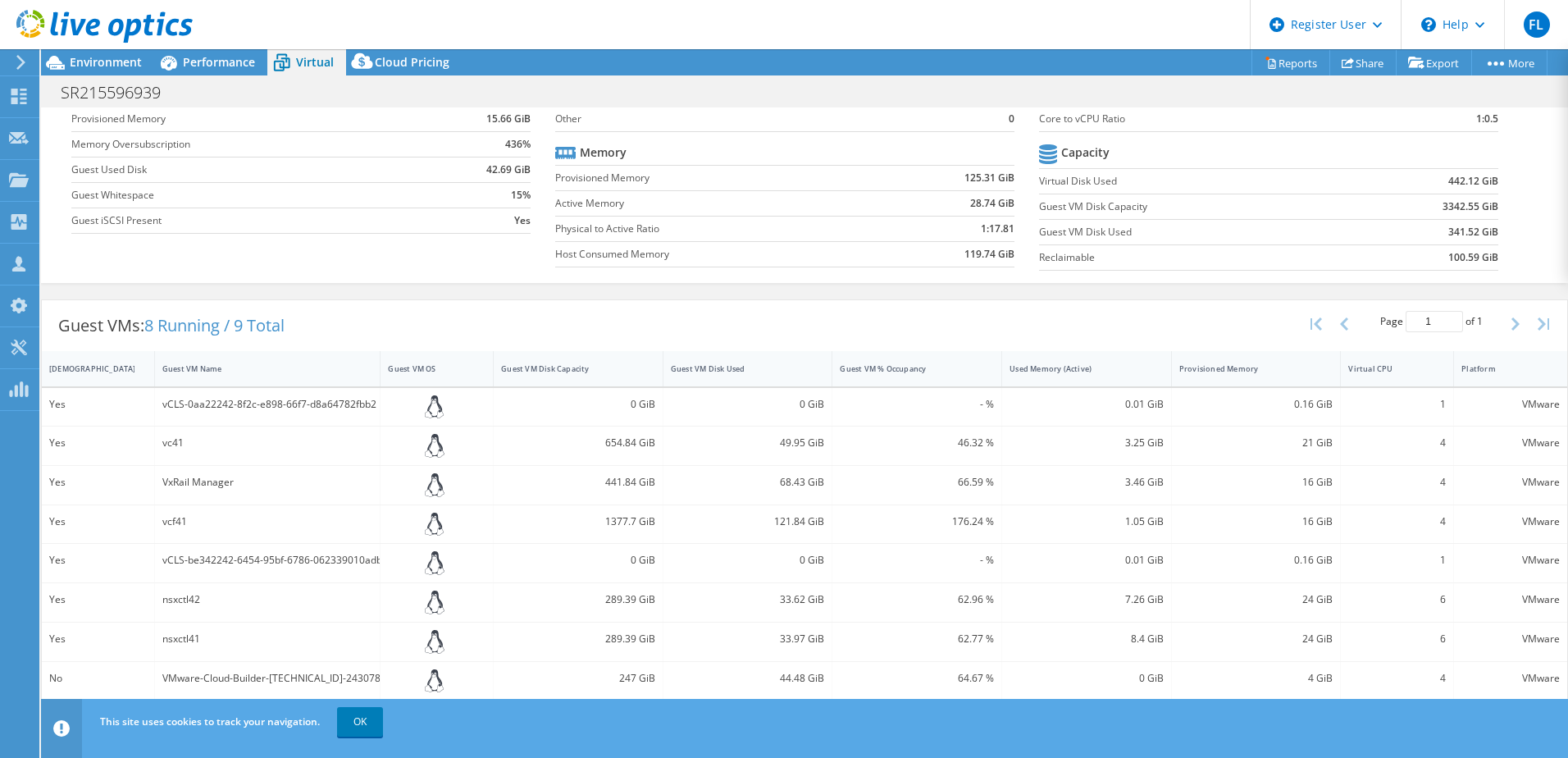
scroll to position [153, 0]
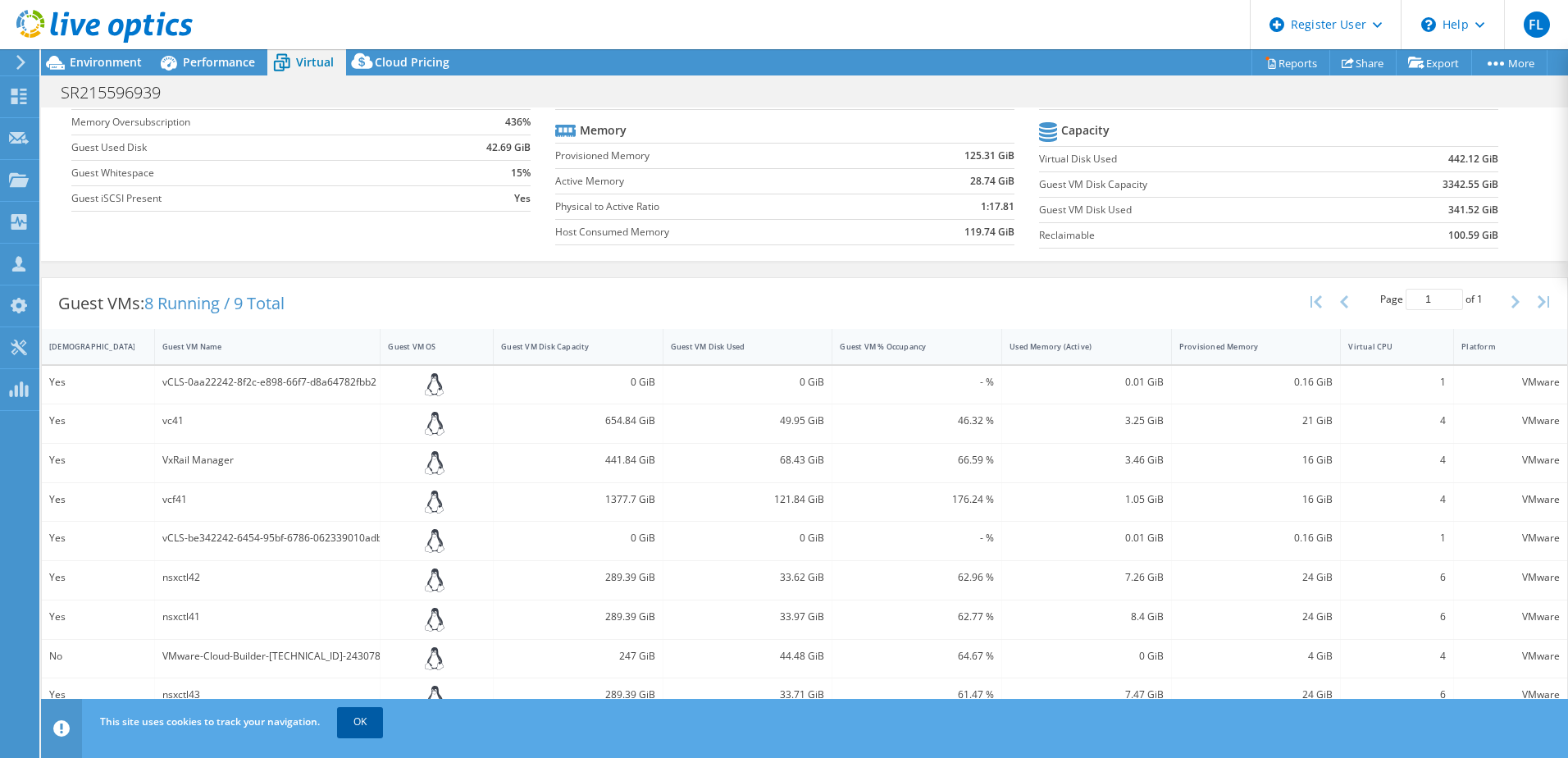
click at [373, 724] on link "OK" at bounding box center [360, 721] width 46 height 30
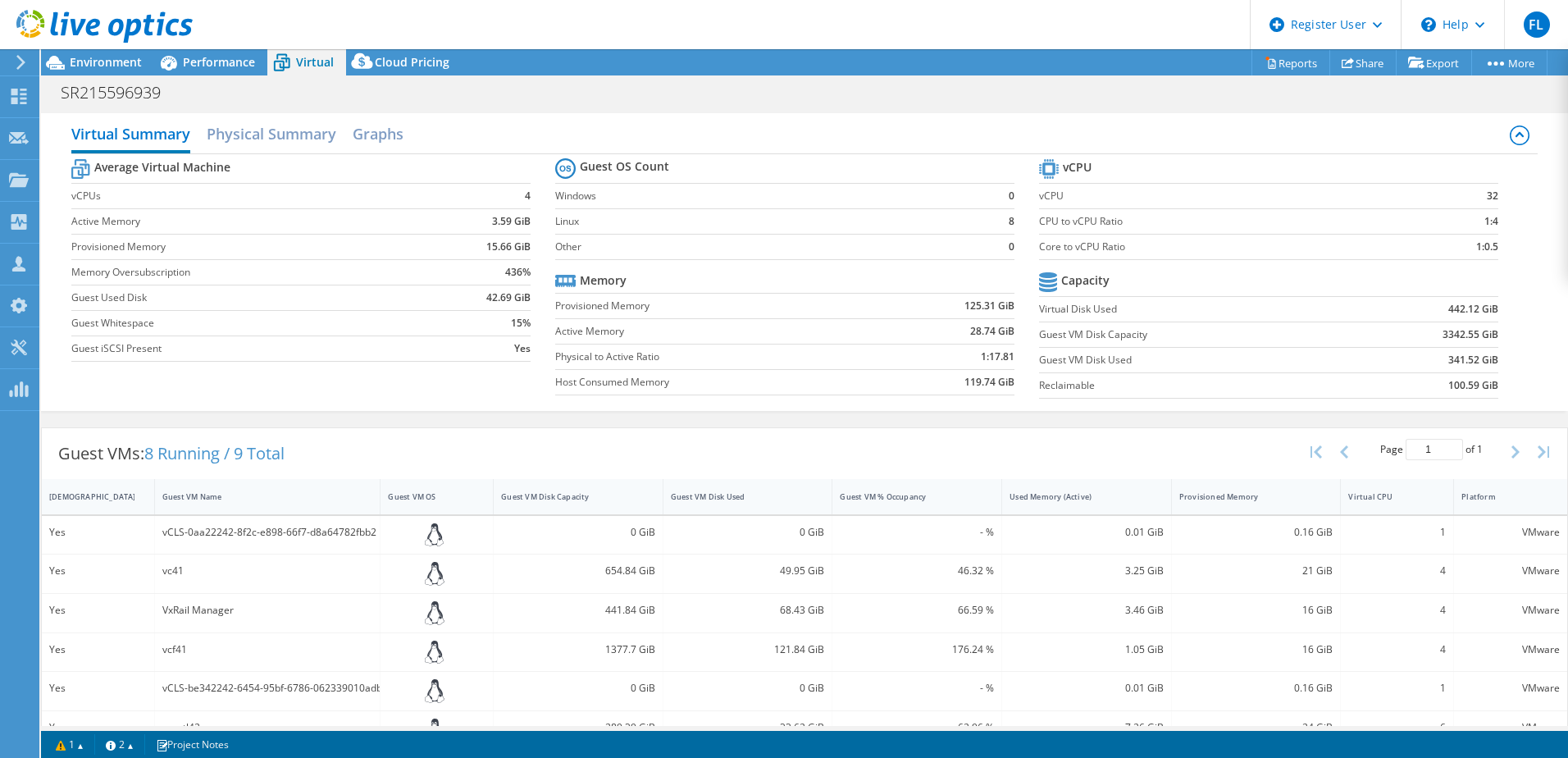
scroll to position [0, 0]
click at [223, 63] on span "Performance" at bounding box center [219, 61] width 72 height 15
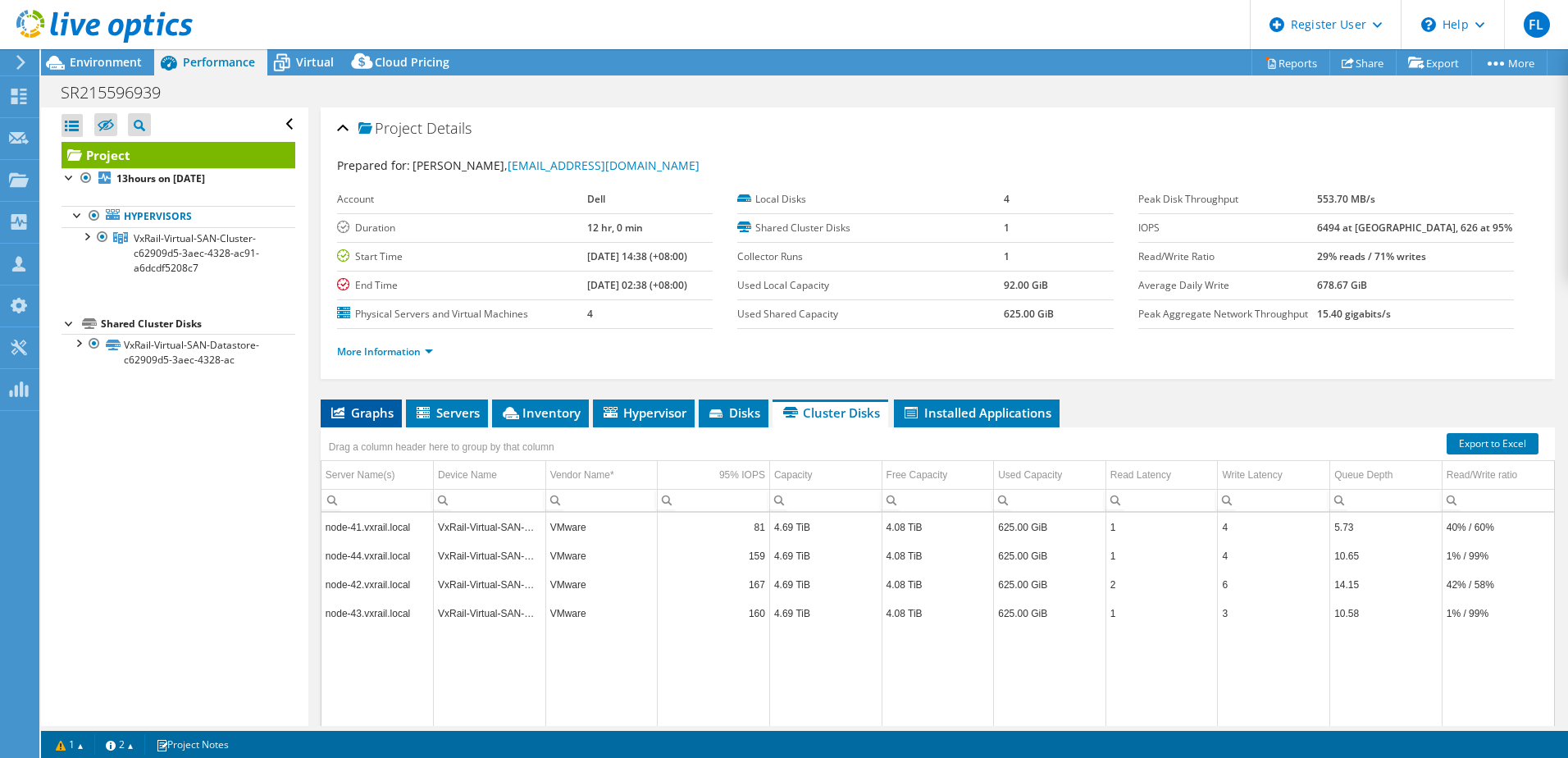
click at [368, 409] on span "Graphs" at bounding box center [362, 412] width 65 height 16
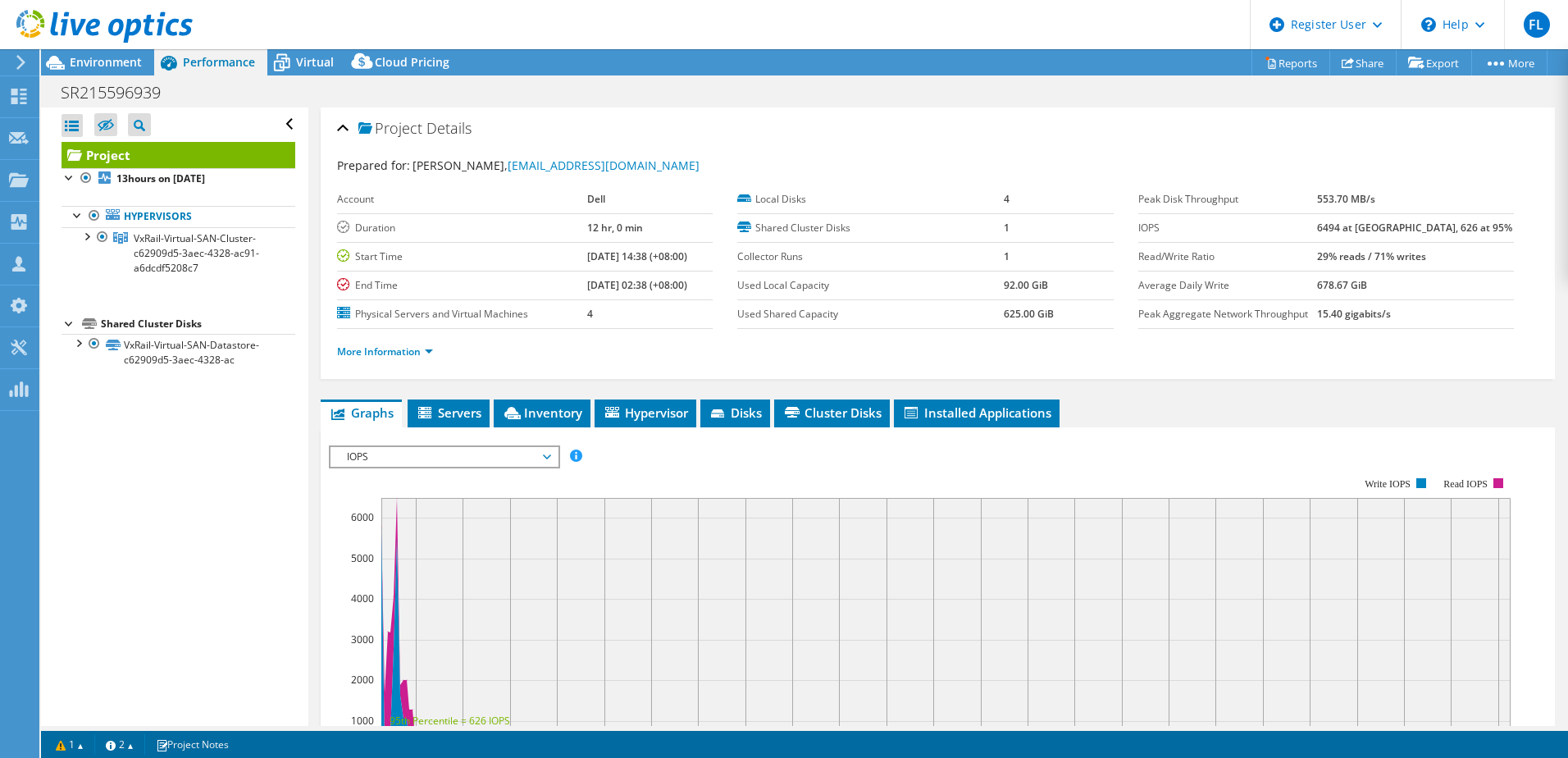
click at [416, 445] on div "IOPS IOPS Disk Throughput IO Size Latency Queue Depth CPU Percentage Memory Pag…" at bounding box center [444, 456] width 231 height 23
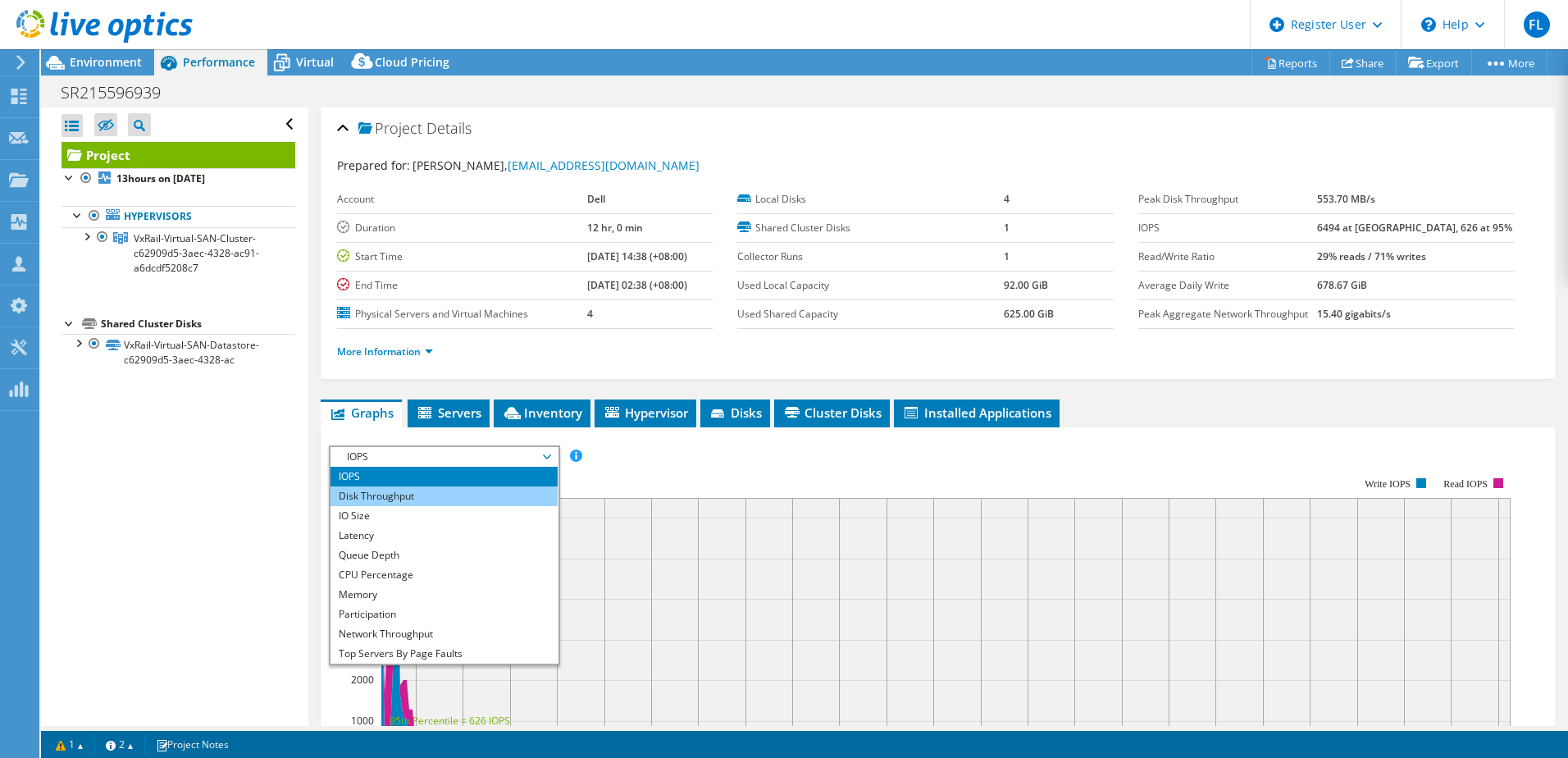
click at [409, 492] on li "Disk Throughput" at bounding box center [444, 495] width 227 height 20
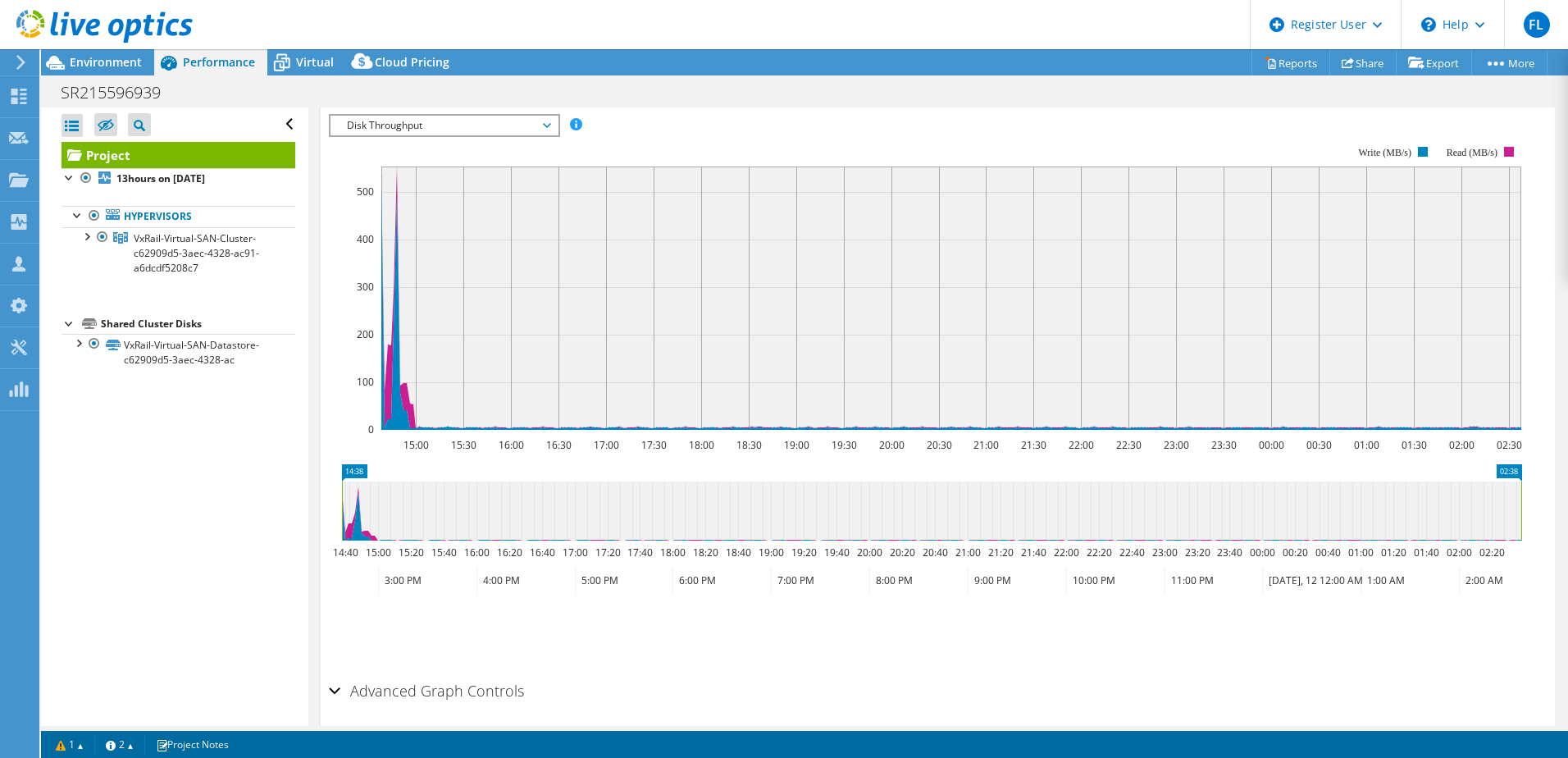
scroll to position [393, 0]
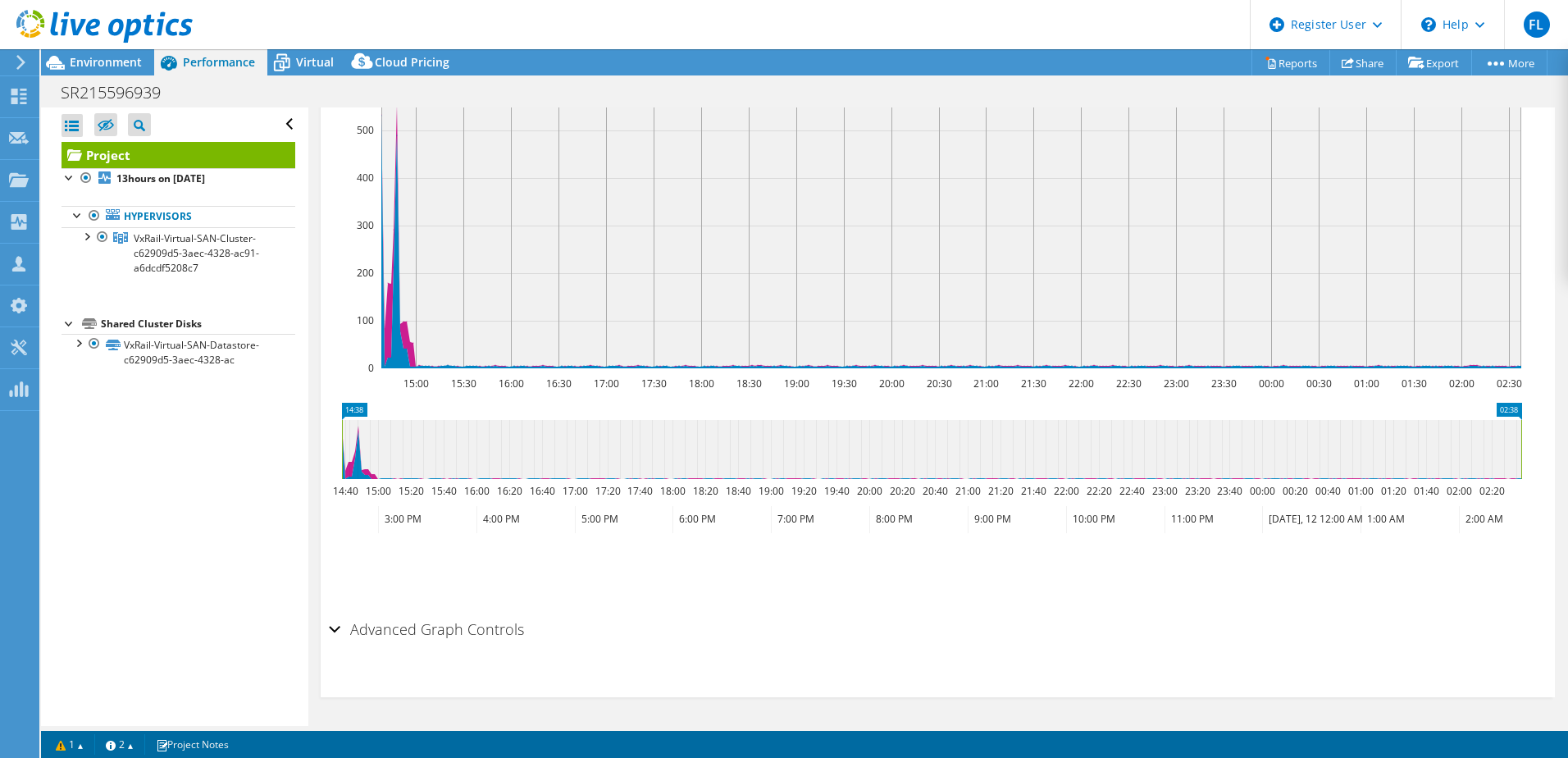
click at [341, 631] on h2 "Advanced Graph Controls" at bounding box center [426, 629] width 195 height 32
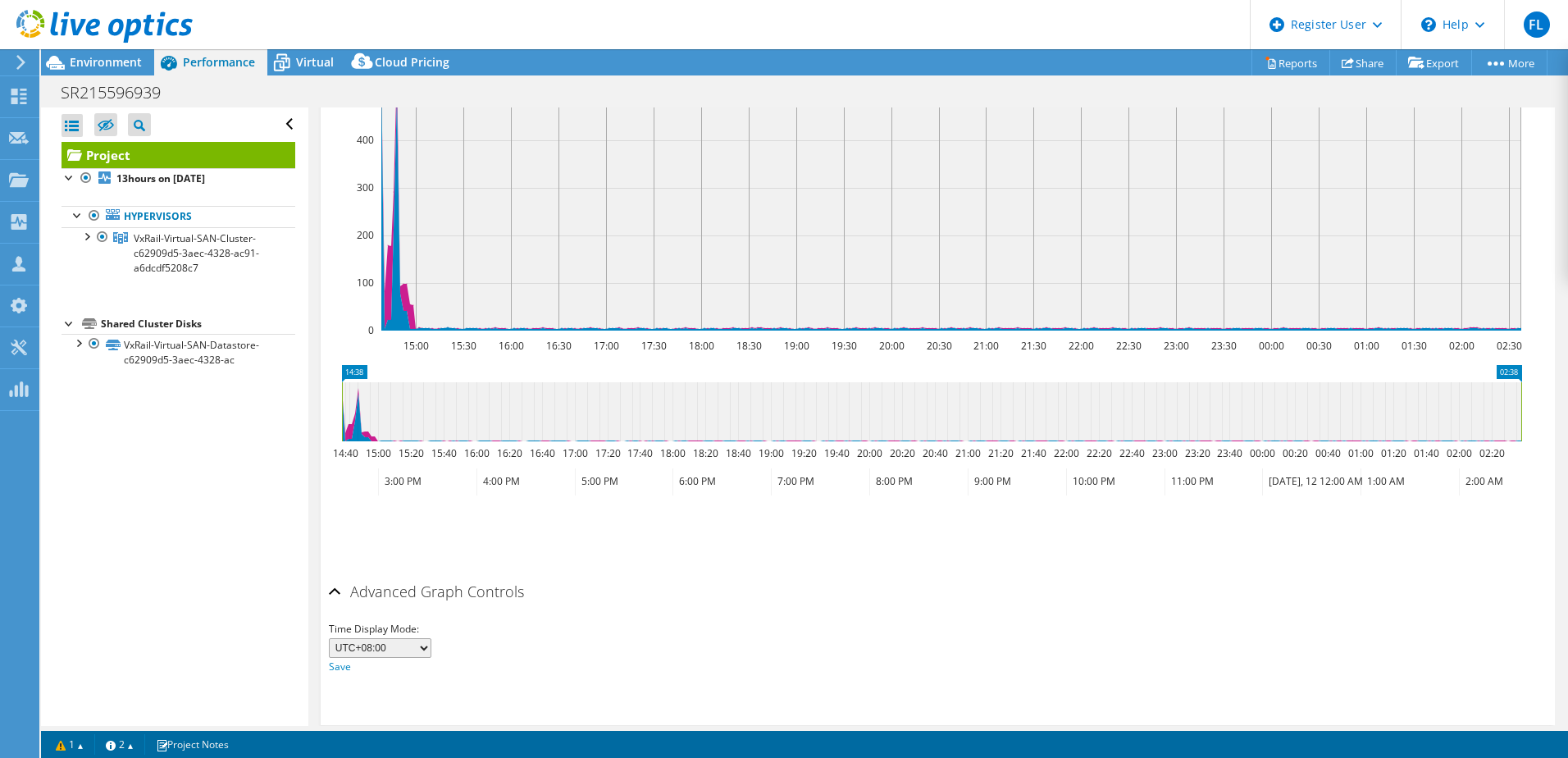
scroll to position [459, 0]
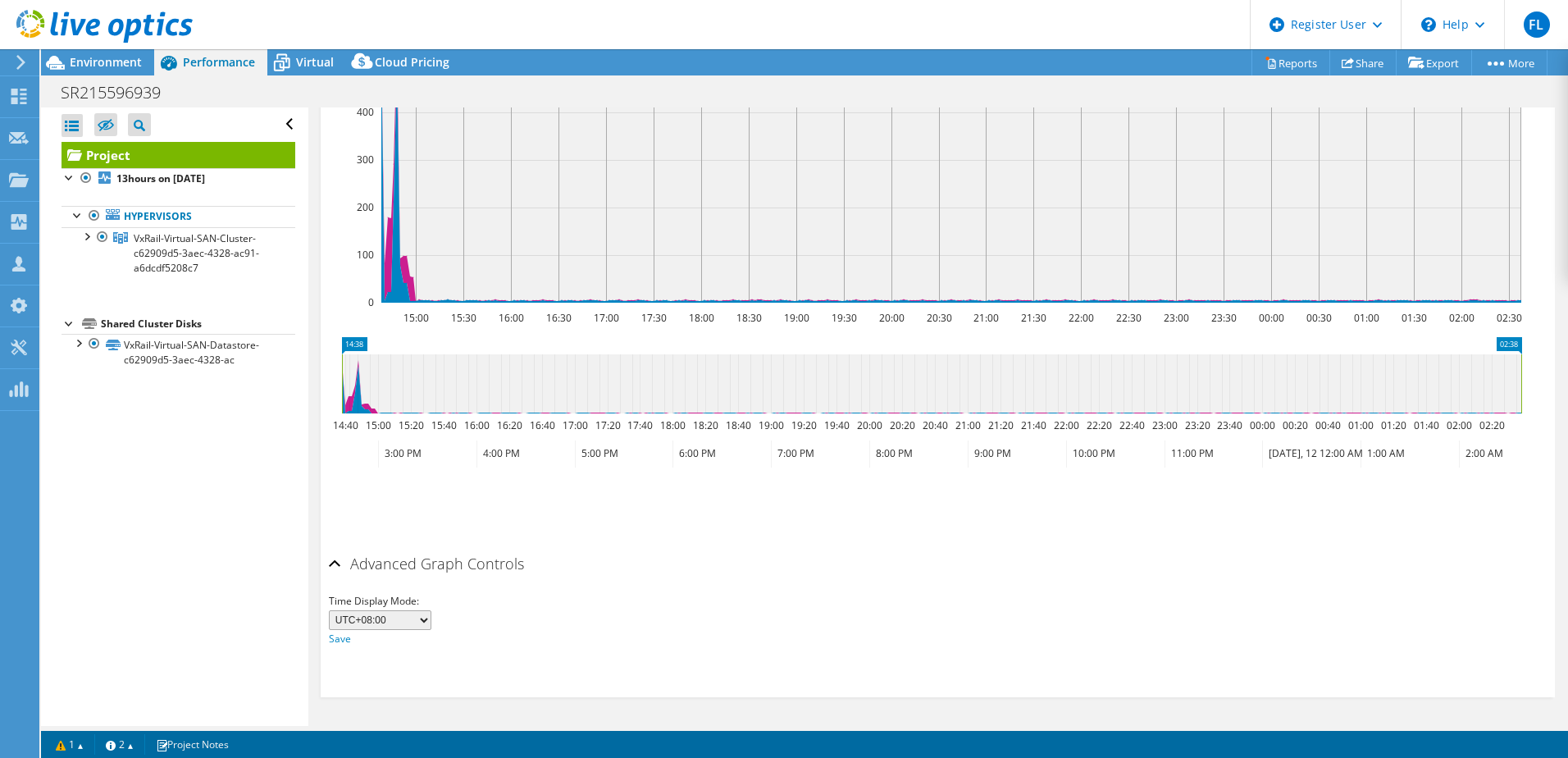
click at [836, 532] on div "Save Zoom" at bounding box center [938, 503] width 1218 height 71
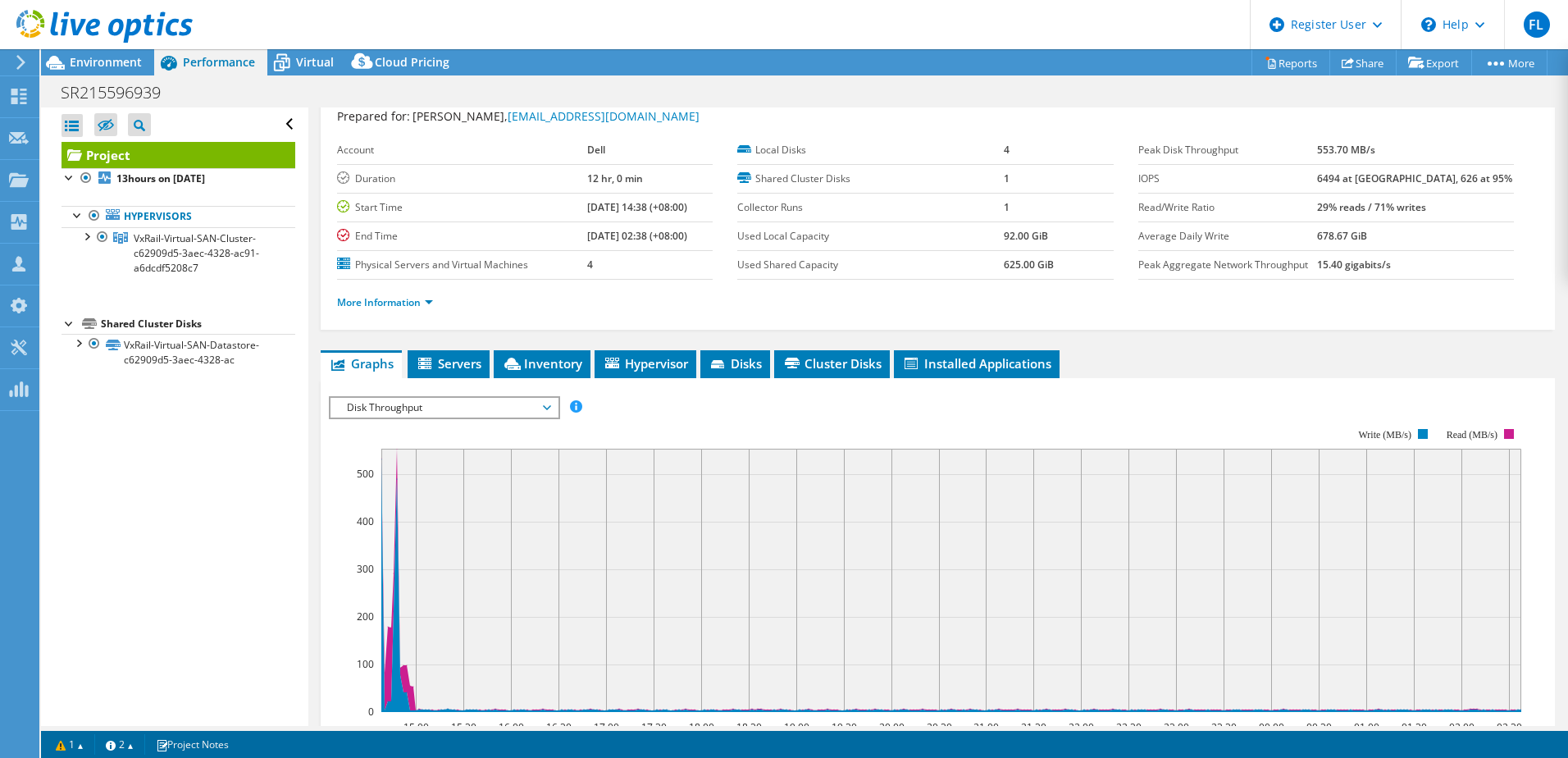
scroll to position [49, 0]
click at [1285, 57] on link "Reports" at bounding box center [1291, 63] width 78 height 26
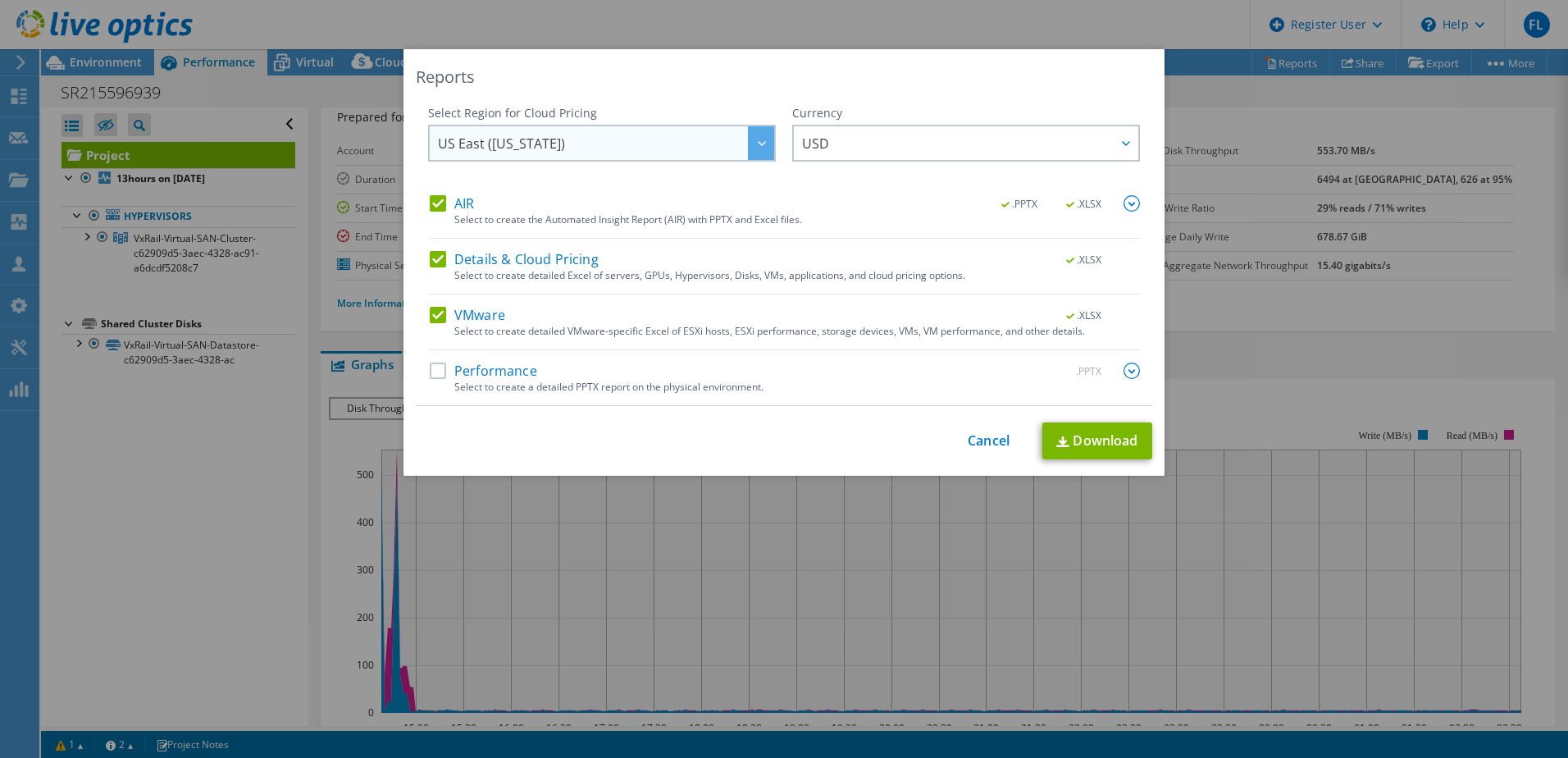
click at [757, 148] on div at bounding box center [761, 142] width 26 height 33
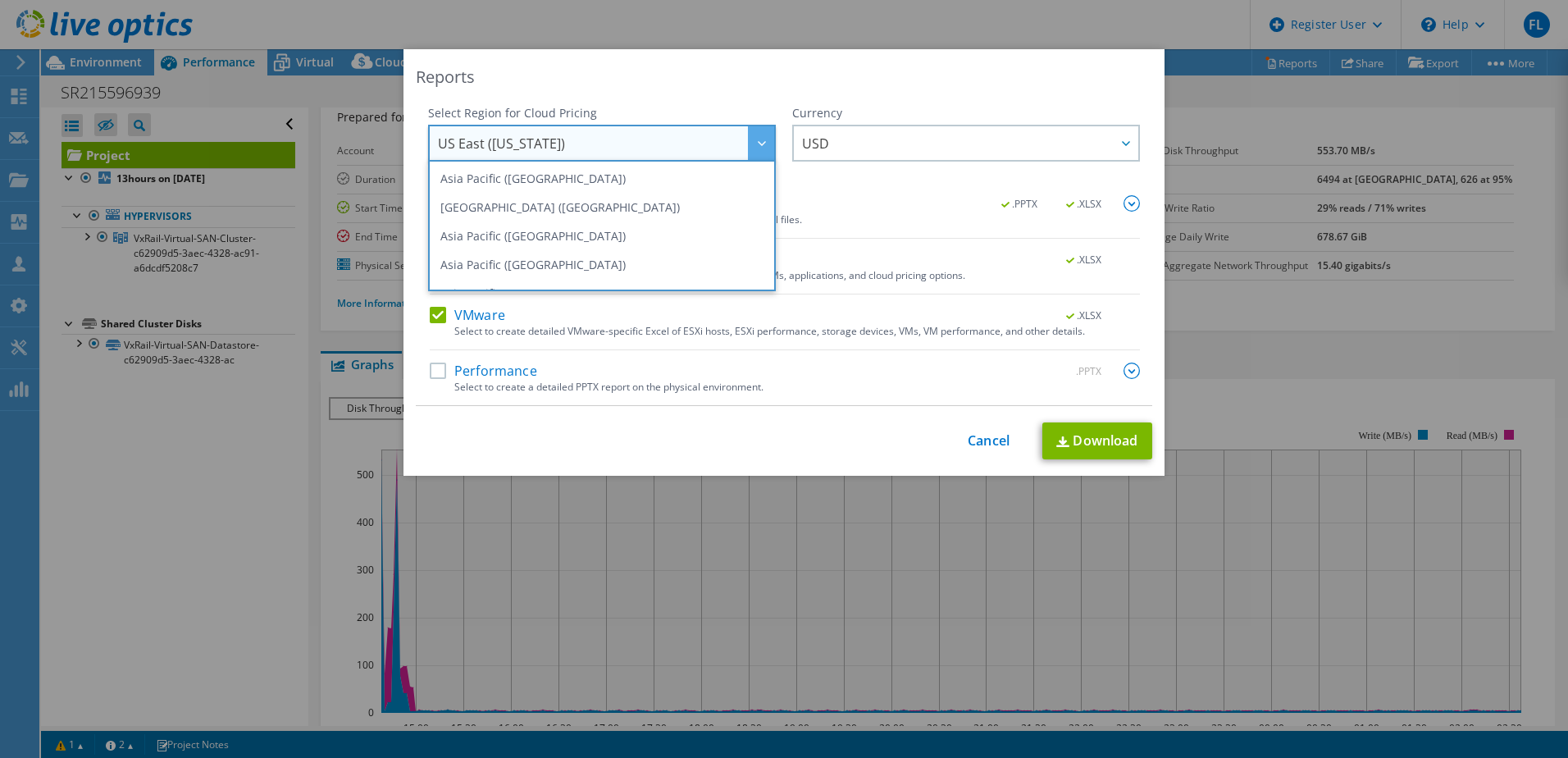
click at [757, 148] on div at bounding box center [761, 142] width 26 height 33
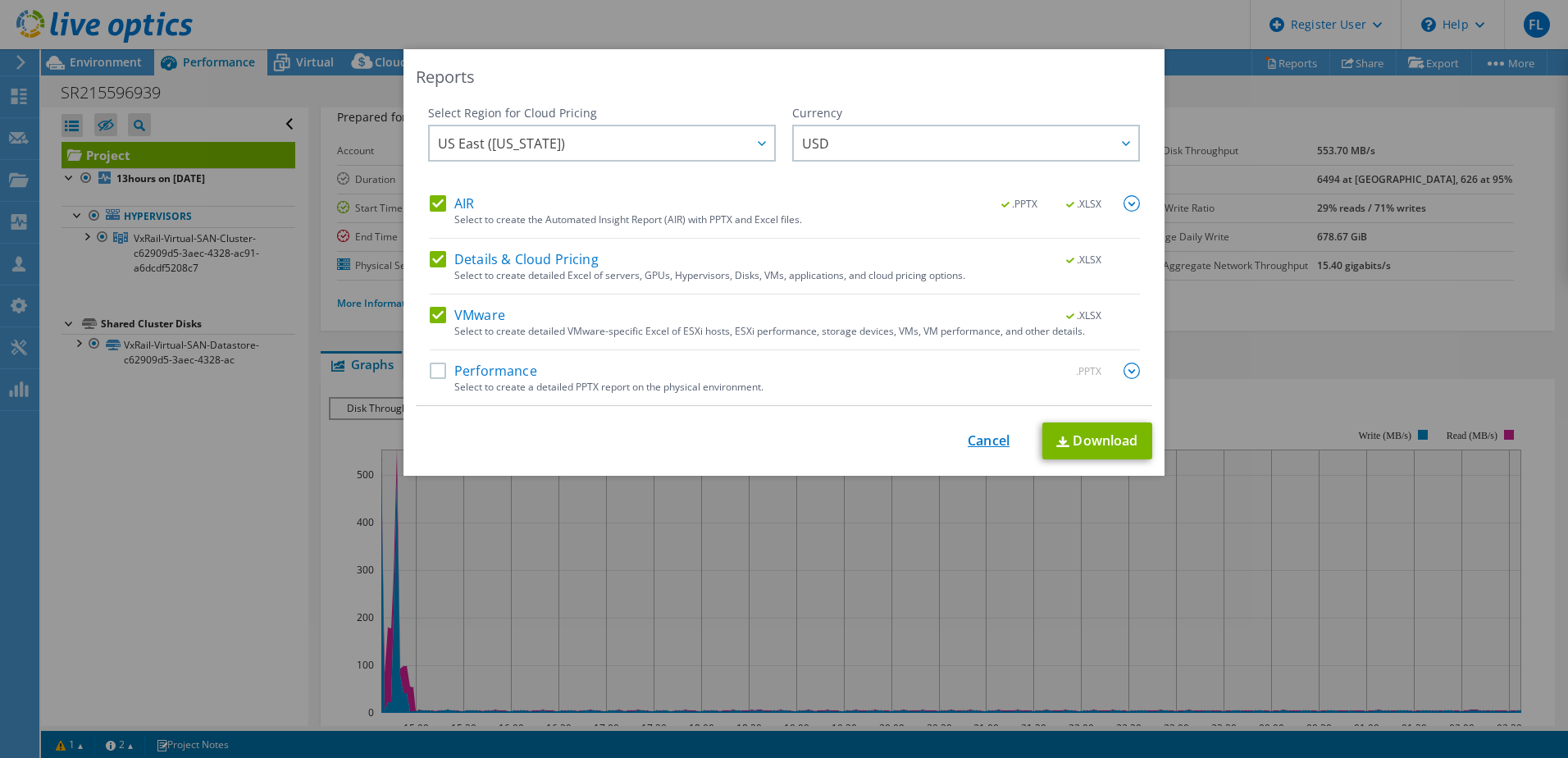
click at [981, 448] on link "Cancel" at bounding box center [988, 441] width 42 height 15
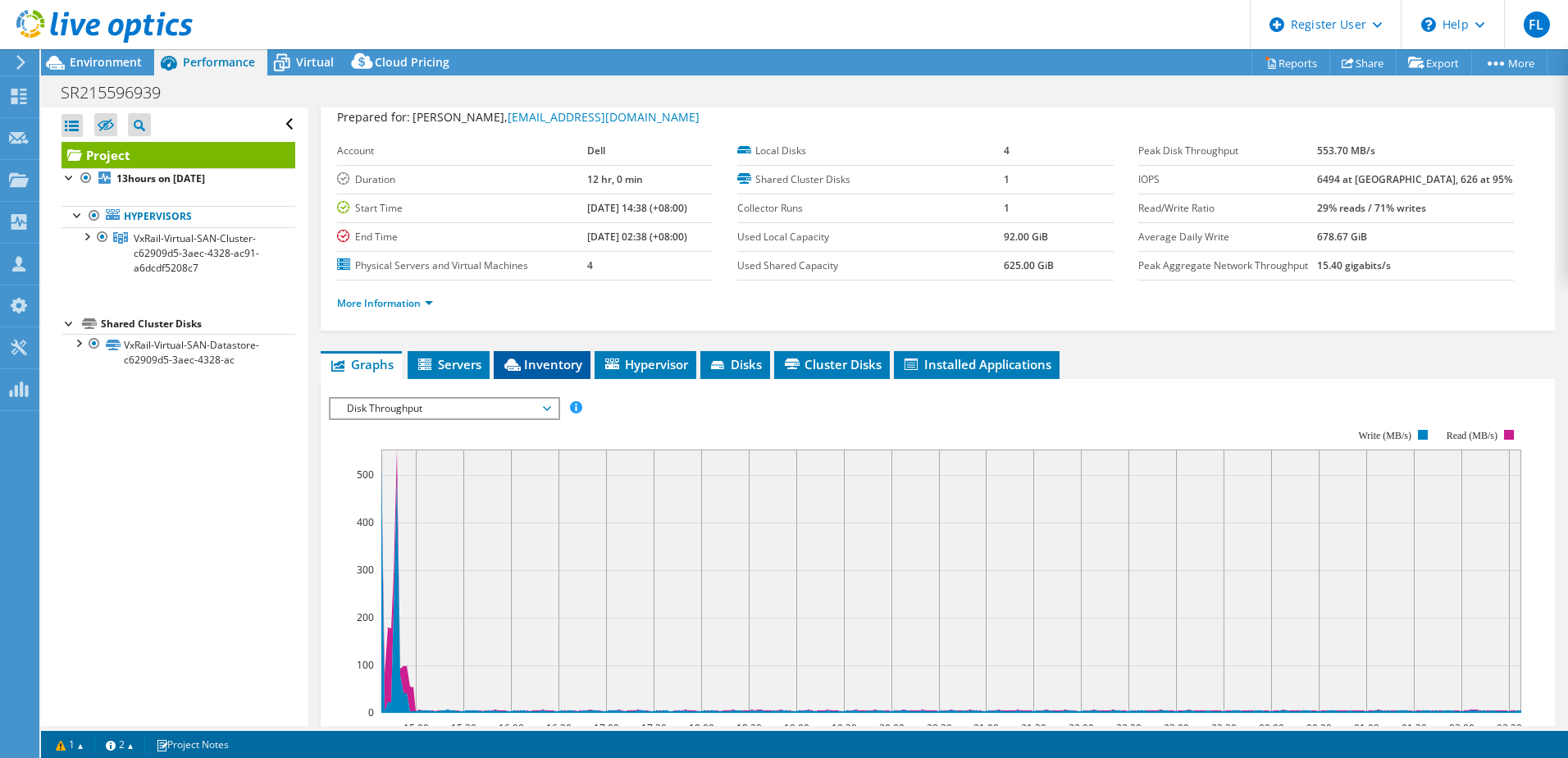
click at [558, 356] on span "Inventory" at bounding box center [542, 364] width 80 height 16
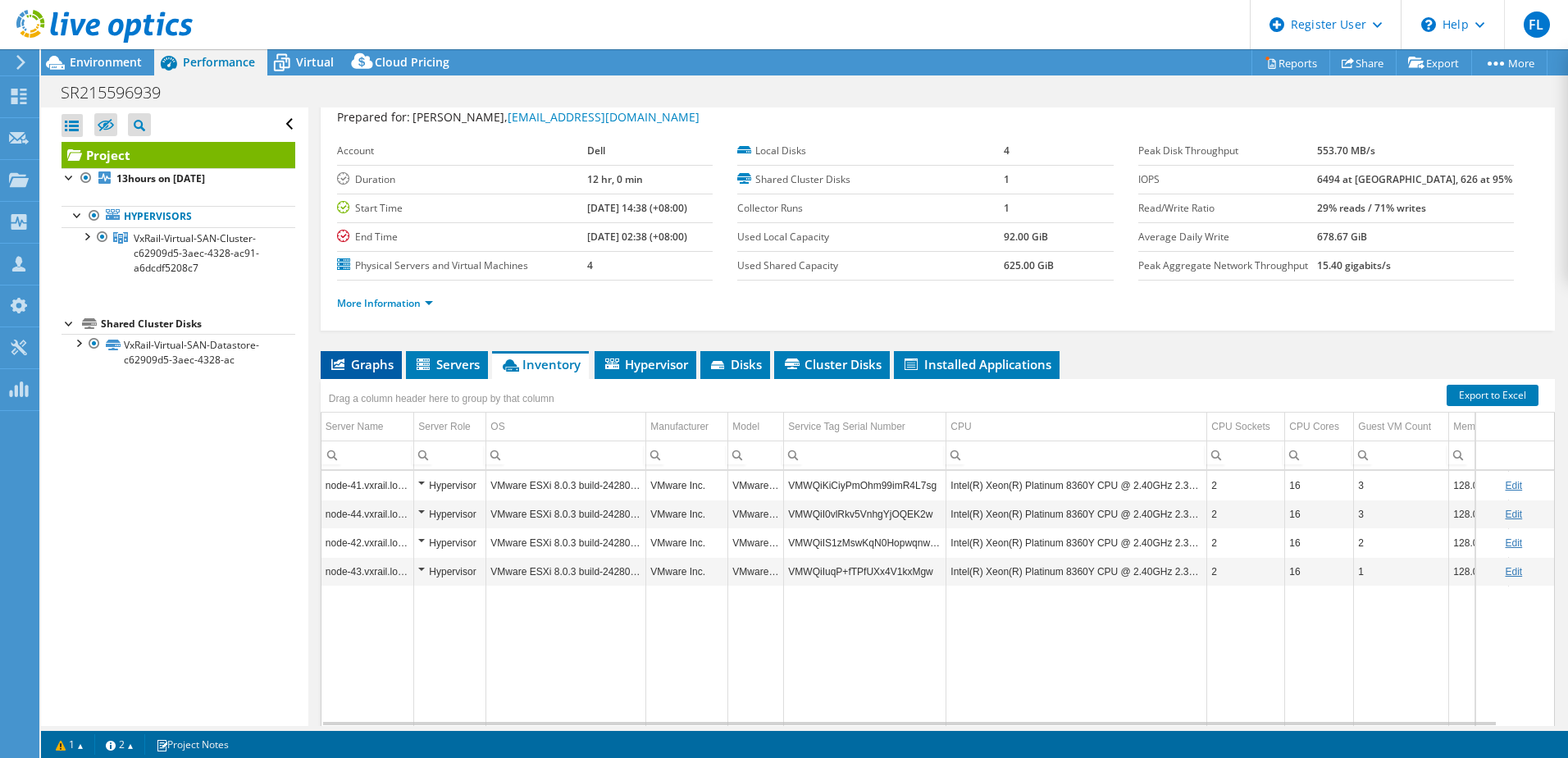
click at [363, 362] on span "Graphs" at bounding box center [362, 364] width 65 height 16
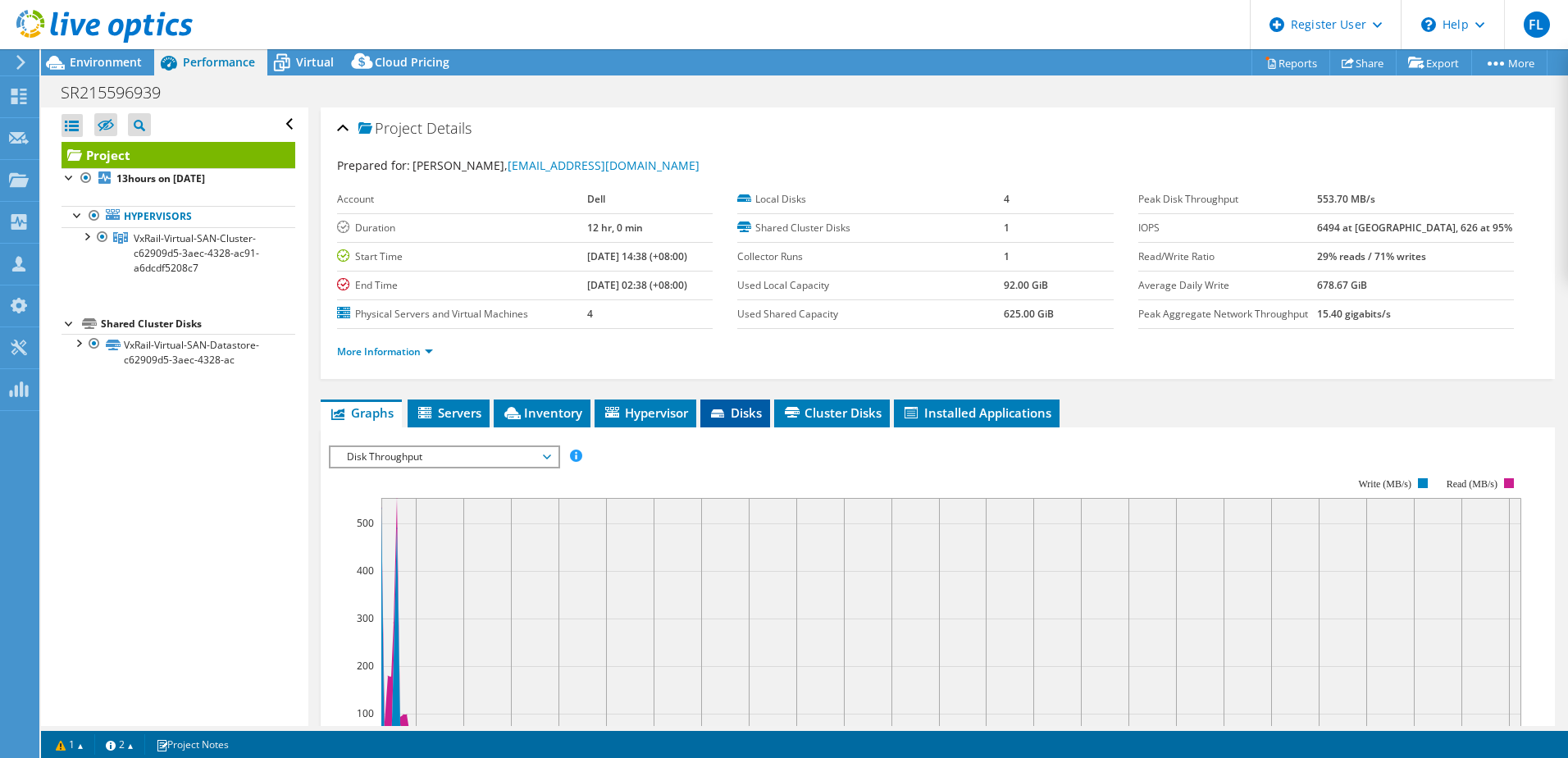
click at [736, 408] on span "Disks" at bounding box center [735, 412] width 54 height 16
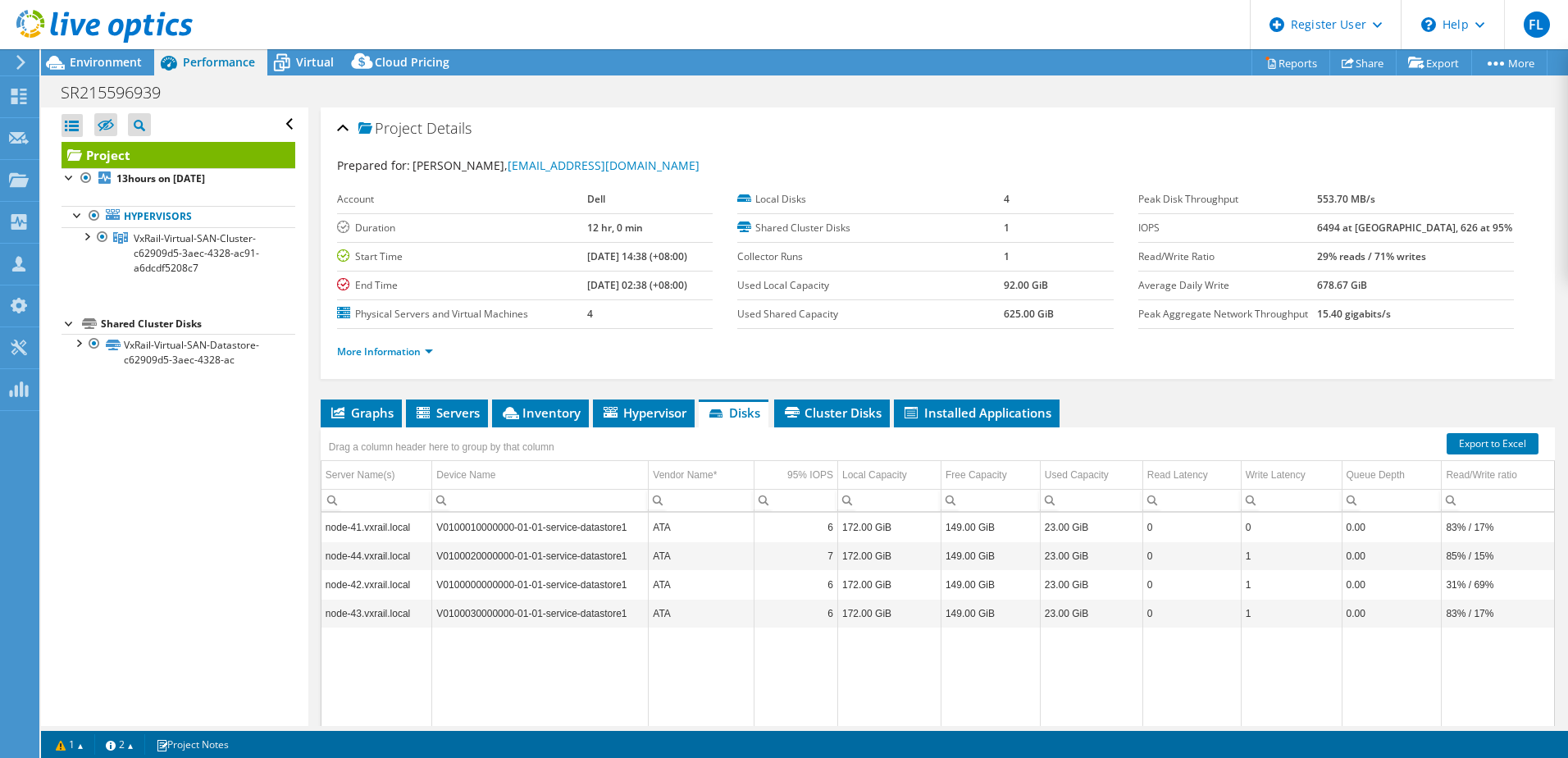
click at [719, 603] on td "ATA" at bounding box center [702, 613] width 106 height 29
click at [357, 412] on span "Graphs" at bounding box center [362, 412] width 65 height 16
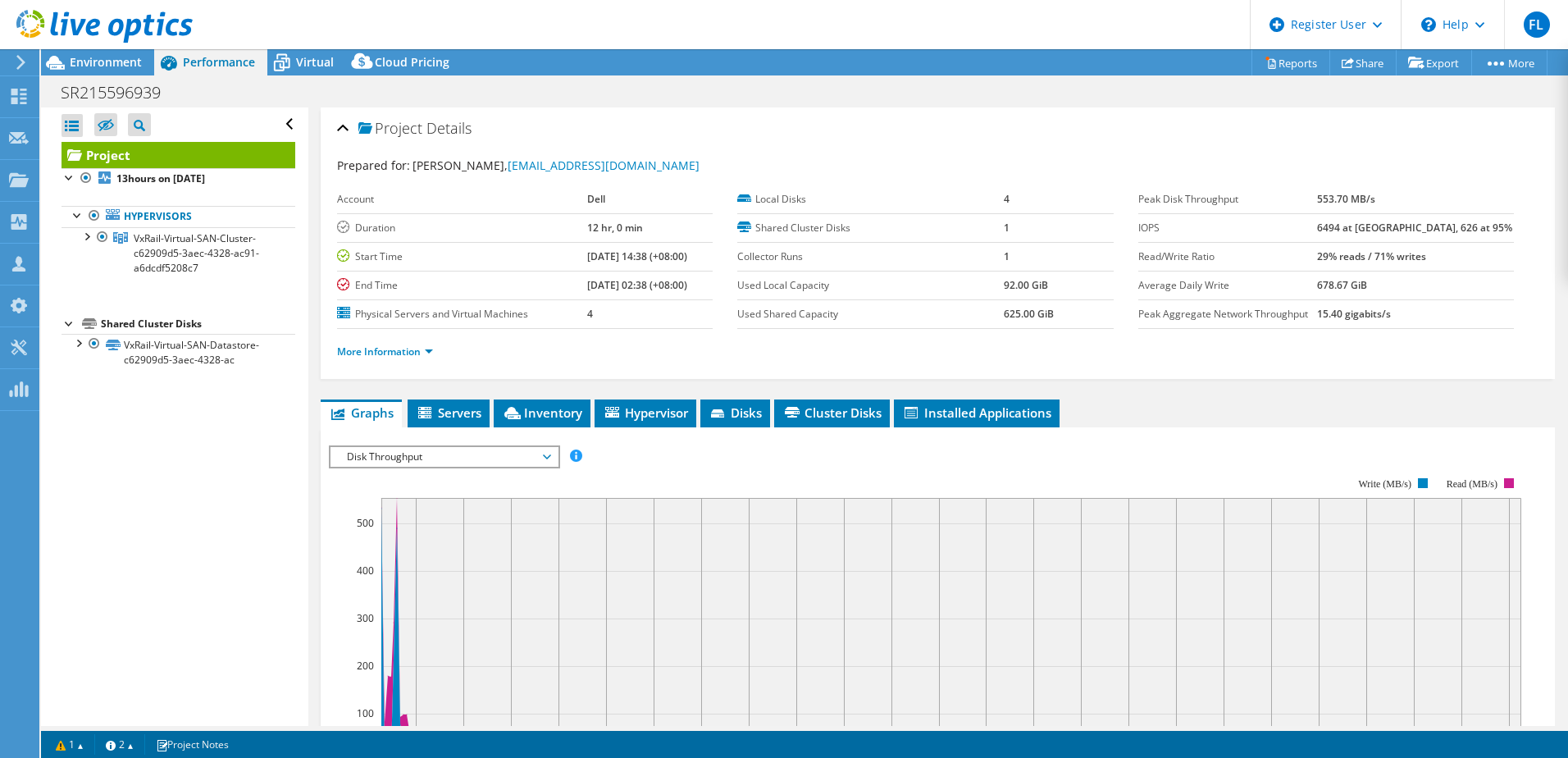
click at [522, 460] on span "Disk Throughput" at bounding box center [443, 456] width 211 height 20
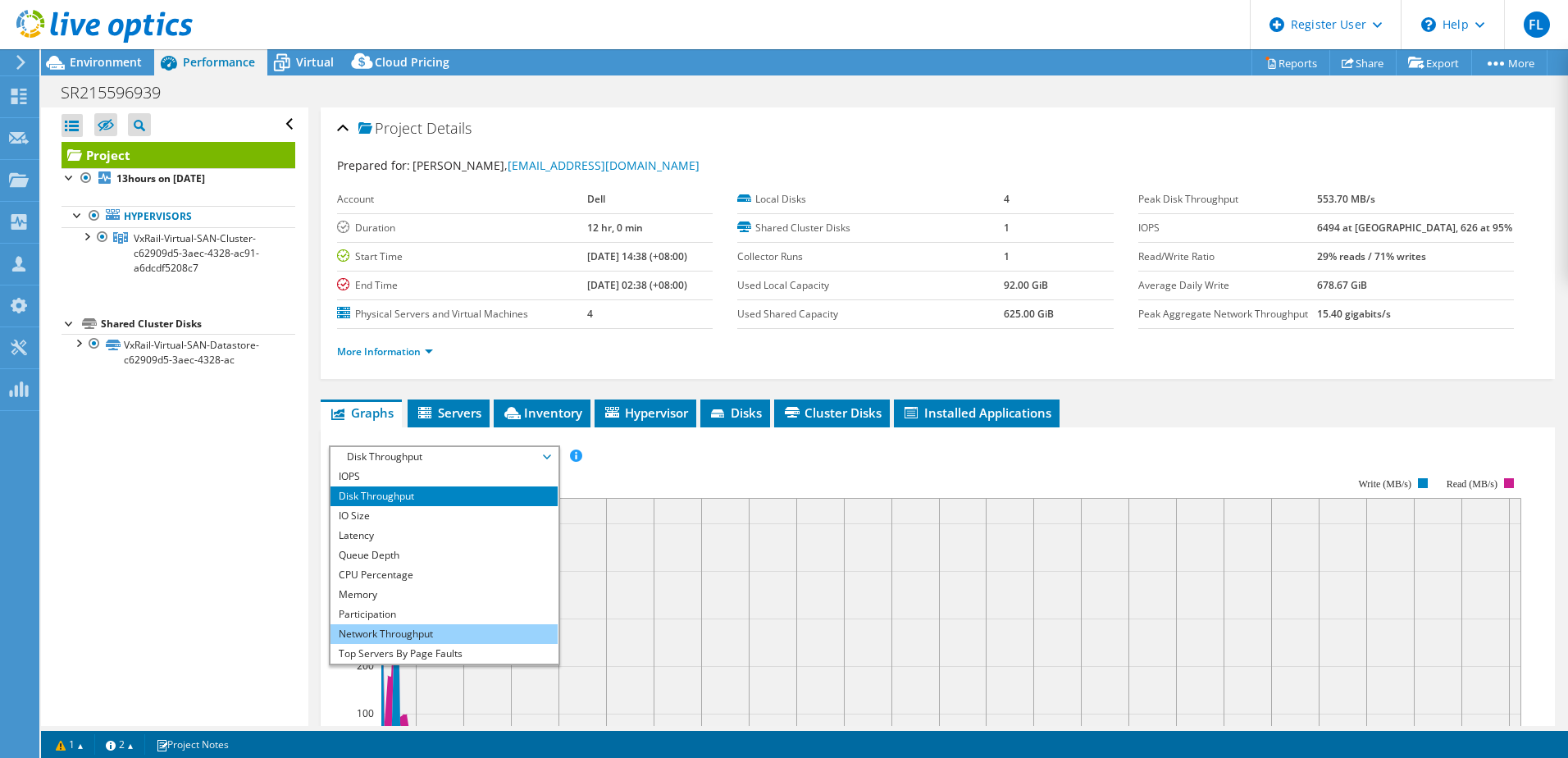
click at [436, 629] on li "Network Throughput" at bounding box center [444, 634] width 227 height 20
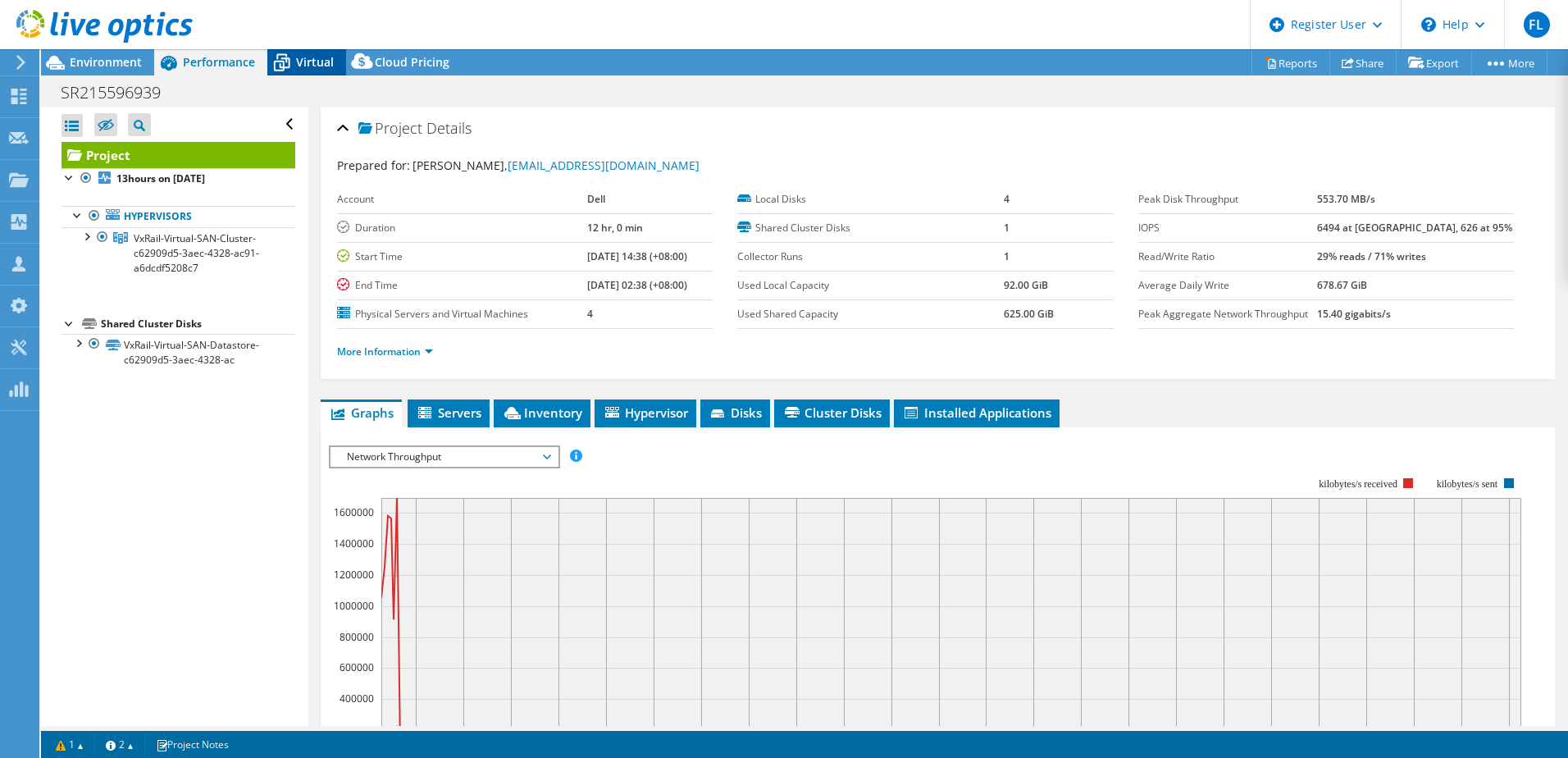
click at [312, 55] on span "Virtual" at bounding box center [315, 61] width 38 height 15
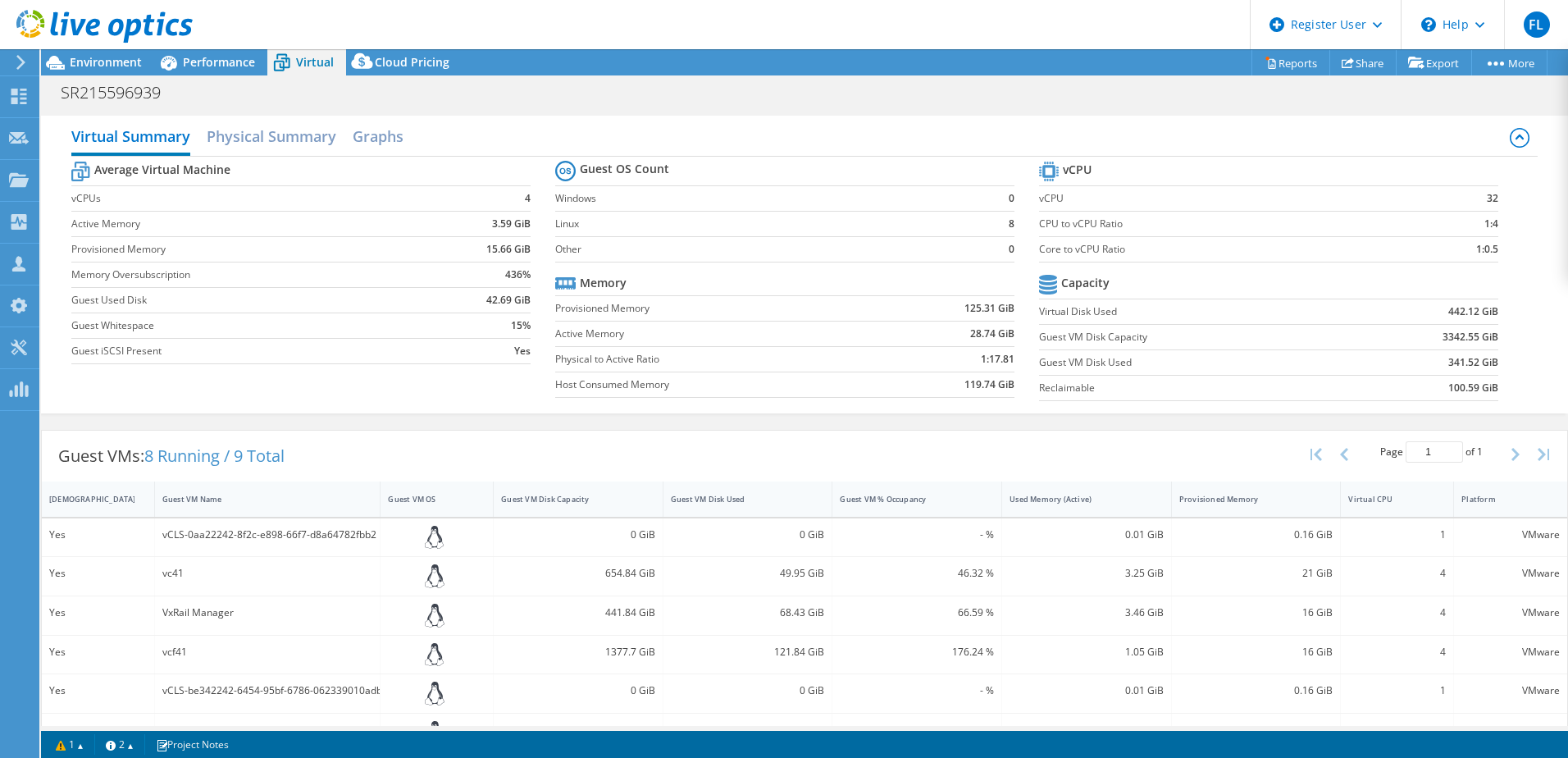
click at [436, 537] on icon at bounding box center [434, 538] width 20 height 24
drag, startPoint x: 882, startPoint y: 321, endPoint x: 754, endPoint y: 302, distance: 129.4
click at [766, 304] on tbody "Memory Provisioned Memory 125.31 GiB Active Memory 28.74 GiB Physical to Active…" at bounding box center [784, 333] width 460 height 127
click at [373, 124] on h2 "Graphs" at bounding box center [379, 137] width 51 height 36
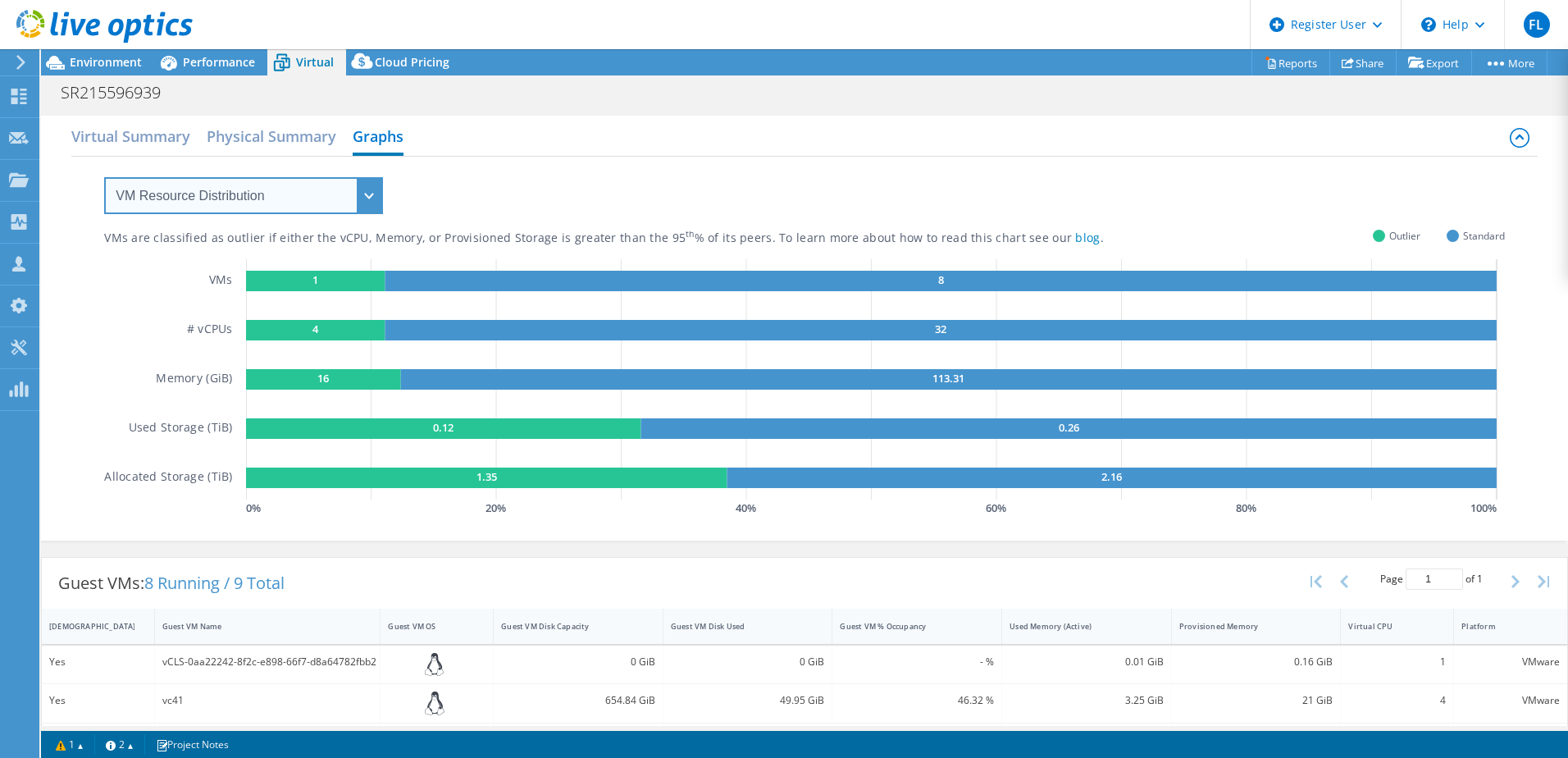
click at [359, 200] on select "VM Resource Distribution Provisioning Contrast Over Provisioning" at bounding box center [243, 195] width 279 height 37
click at [104, 177] on select "VM Resource Distribution Provisioning Contrast Over Provisioning" at bounding box center [243, 195] width 279 height 37
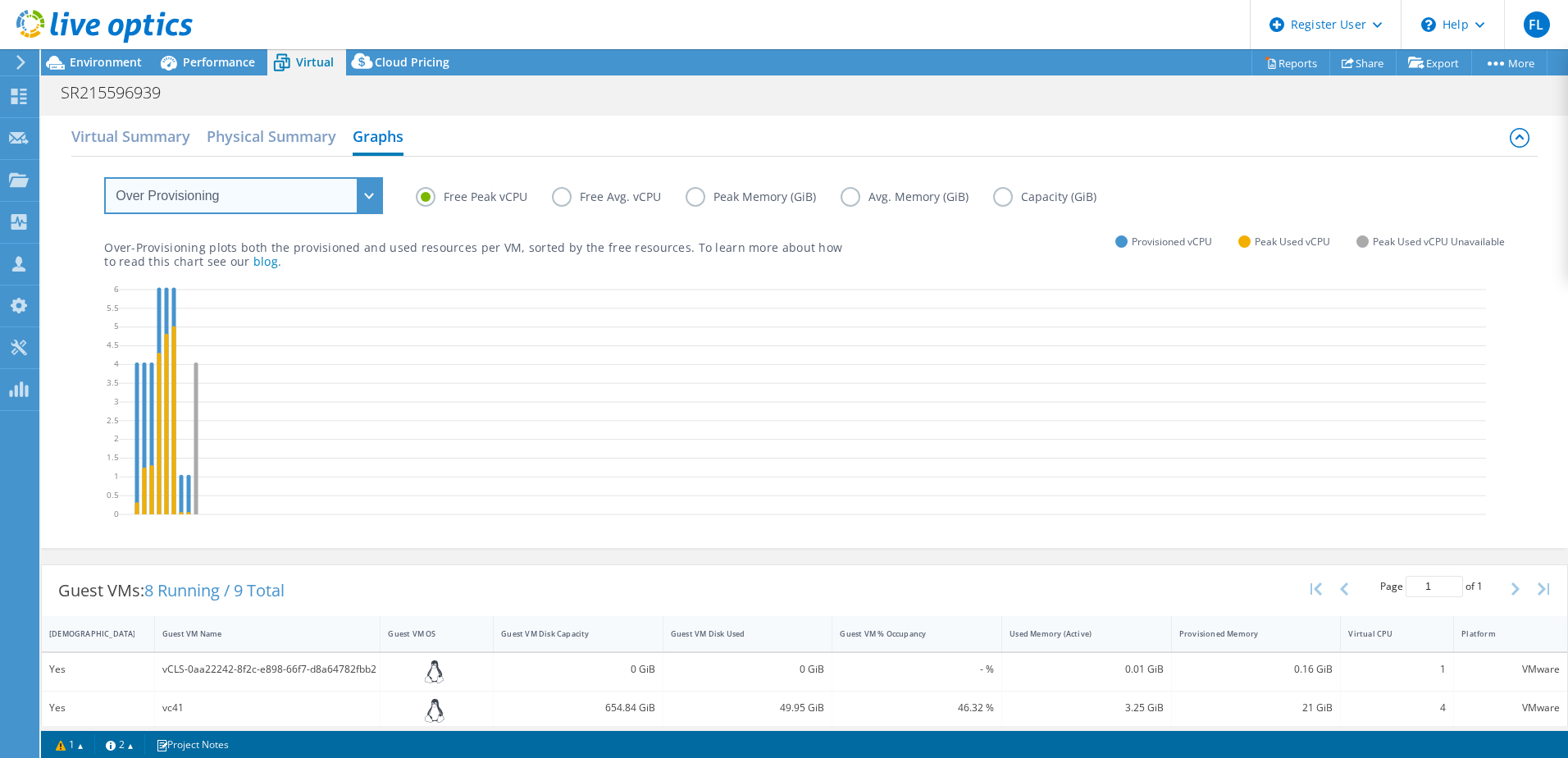
click at [375, 194] on select "VM Resource Distribution Provisioning Contrast Over Provisioning" at bounding box center [243, 195] width 279 height 37
click at [104, 177] on select "VM Resource Distribution Provisioning Contrast Over Provisioning" at bounding box center [243, 195] width 279 height 37
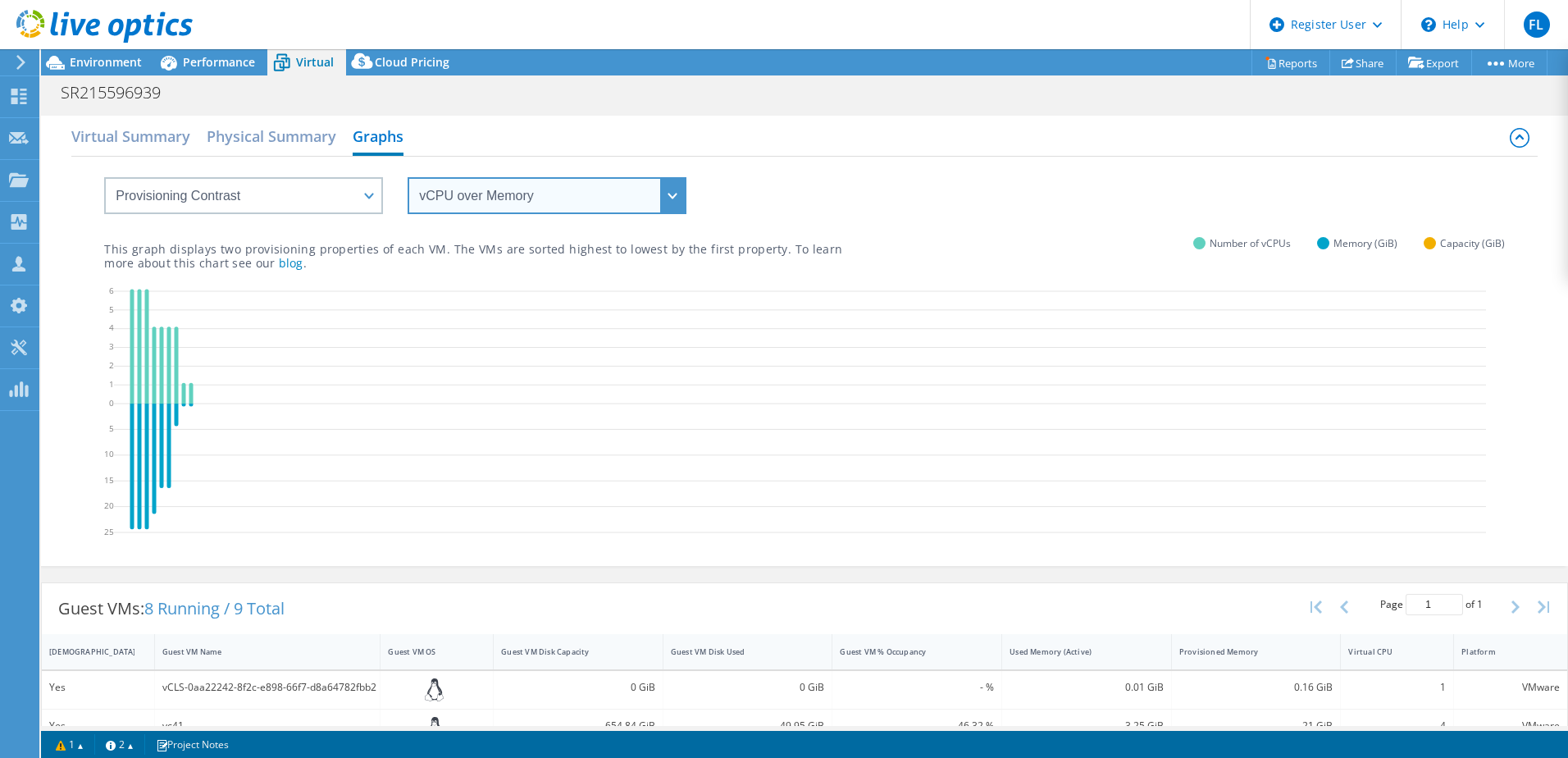
click at [680, 197] on select "vCPU over Memory vCPU over Capacity Memory over vCPU Memory over Capacity Capac…" at bounding box center [547, 195] width 279 height 37
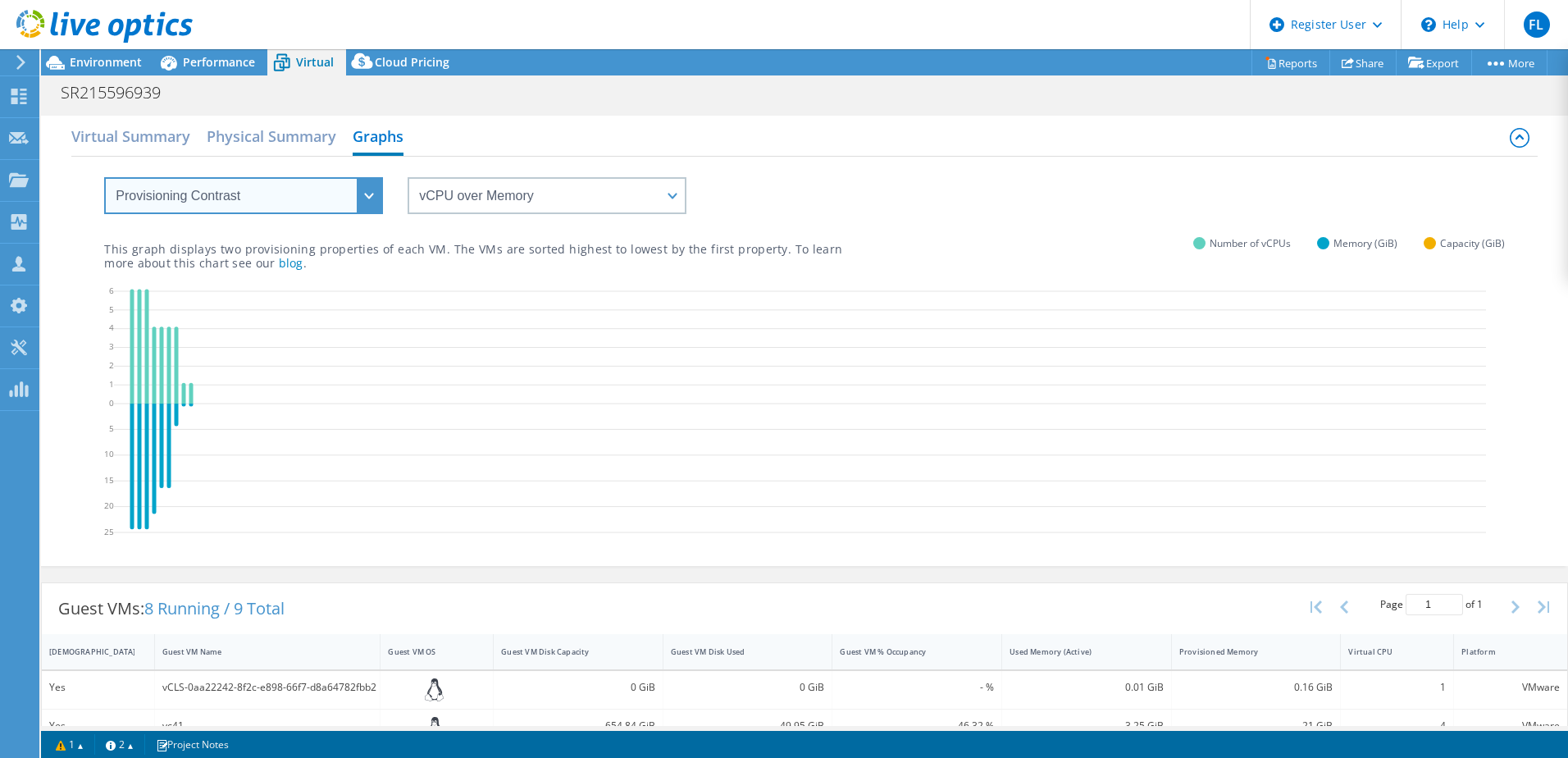
click at [374, 189] on select "VM Resource Distribution Provisioning Contrast Over Provisioning" at bounding box center [243, 195] width 279 height 37
select select "VM Resource Distribution"
click at [104, 177] on select "VM Resource Distribution Provisioning Contrast Over Provisioning" at bounding box center [243, 195] width 279 height 37
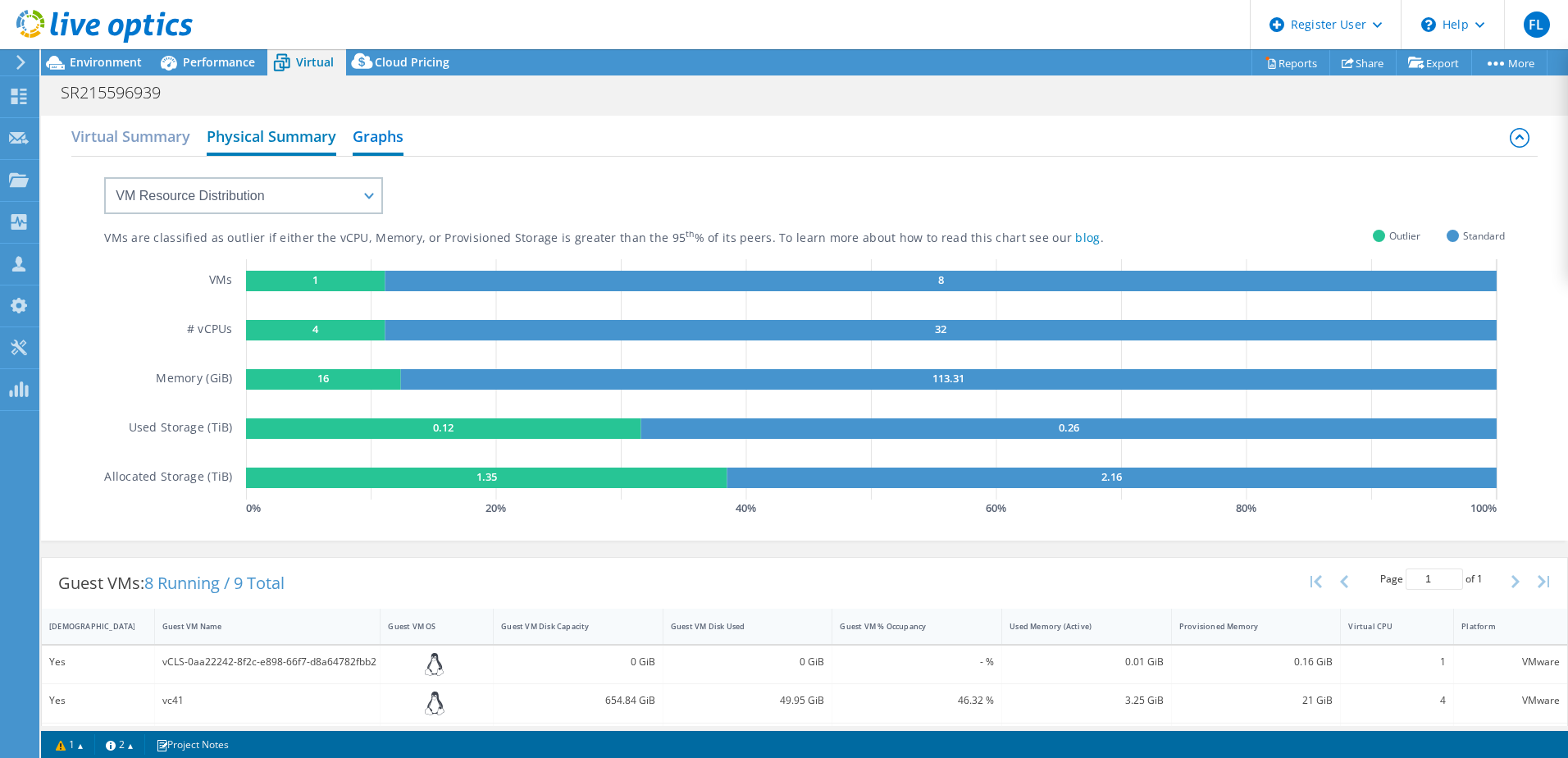
click at [295, 139] on h2 "Physical Summary" at bounding box center [271, 137] width 130 height 36
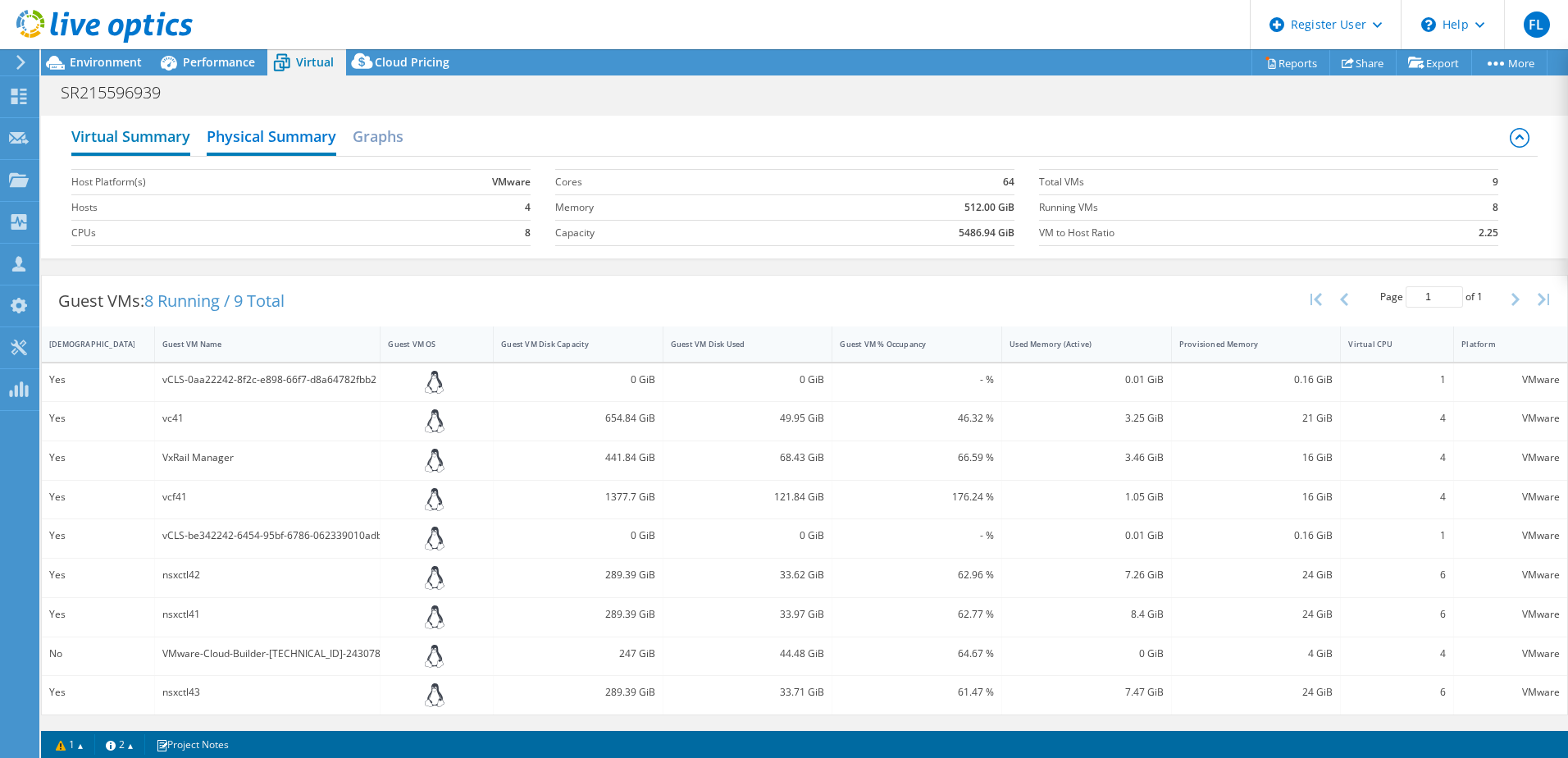
click at [174, 147] on h2 "Virtual Summary" at bounding box center [130, 137] width 119 height 36
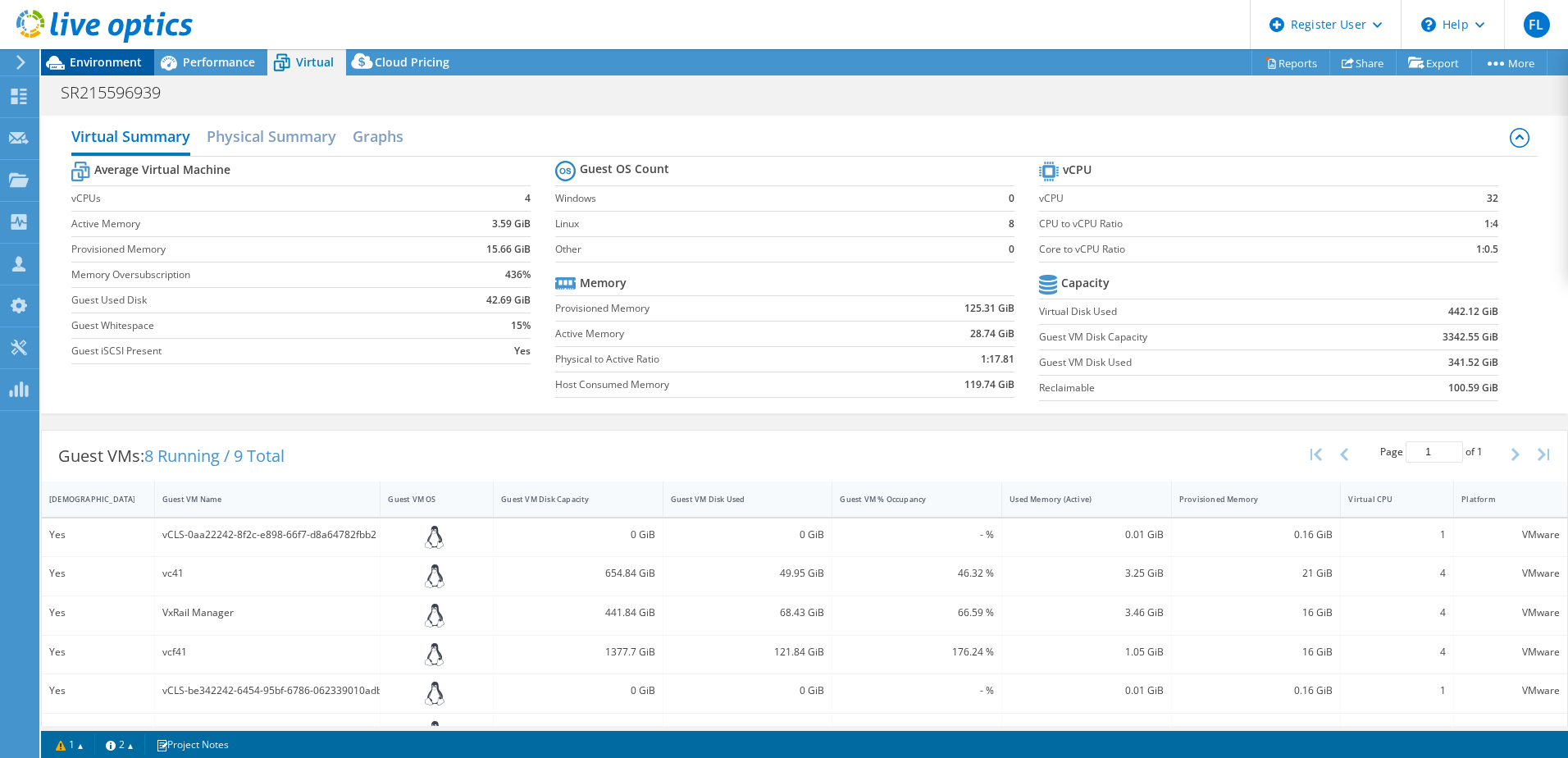
click at [112, 61] on span "Environment" at bounding box center [106, 61] width 72 height 15
